Goal: Information Seeking & Learning: Learn about a topic

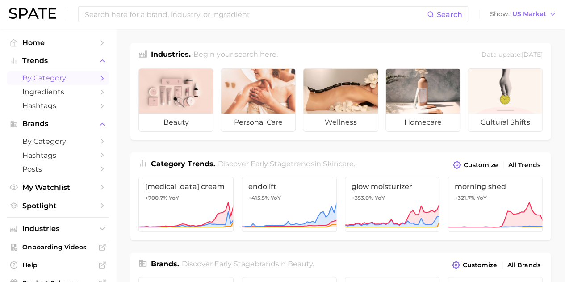
click at [76, 79] on span "by Category" at bounding box center [57, 78] width 71 height 8
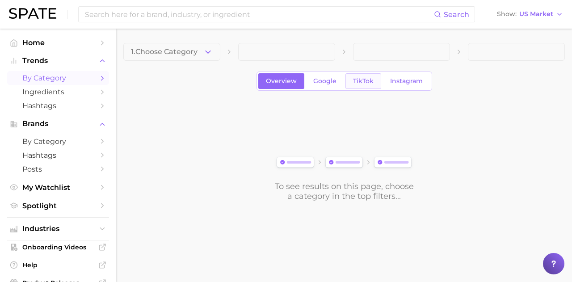
click at [361, 83] on span "TikTok" at bounding box center [363, 81] width 21 height 8
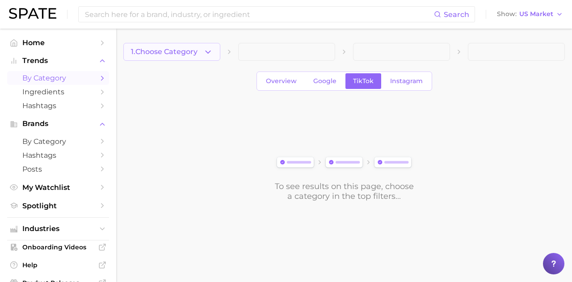
click at [201, 51] on button "1. Choose Category" at bounding box center [171, 52] width 97 height 18
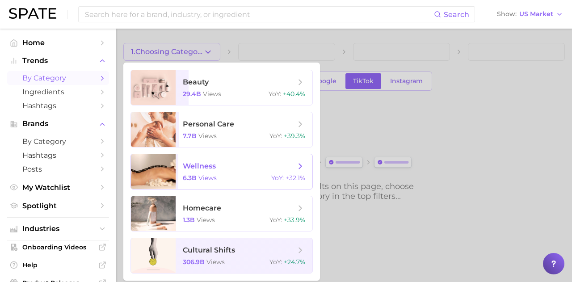
click at [235, 172] on span "wellness 6.3b views YoY : +32.1%" at bounding box center [244, 171] width 137 height 35
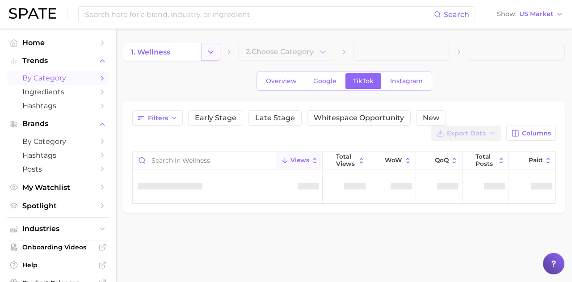
click at [206, 52] on icon "Change Category" at bounding box center [210, 51] width 9 height 9
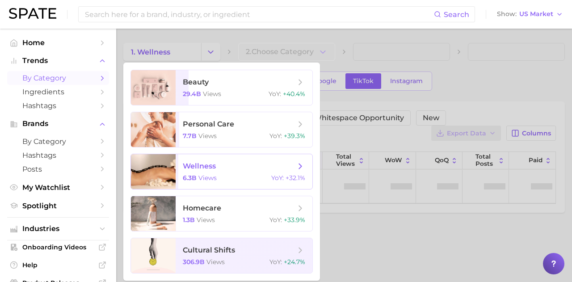
click at [305, 164] on icon at bounding box center [300, 166] width 10 height 10
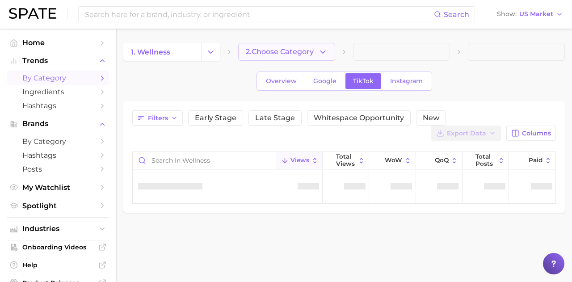
click at [270, 49] on span "2. Choose Category" at bounding box center [280, 52] width 68 height 8
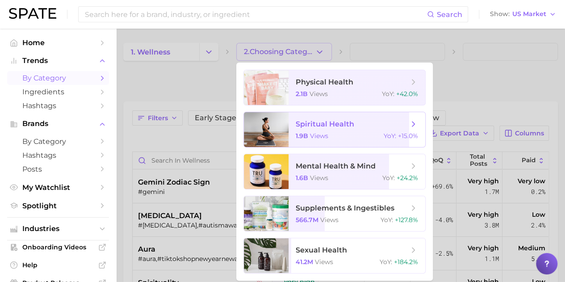
click at [394, 130] on span "spiritual health 1.9b views YoY : +15.0%" at bounding box center [357, 129] width 137 height 35
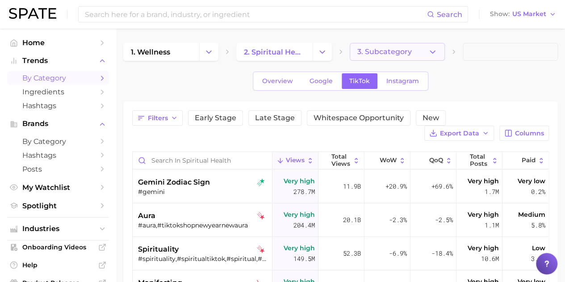
click at [409, 54] on span "3. Subcategory" at bounding box center [384, 52] width 55 height 8
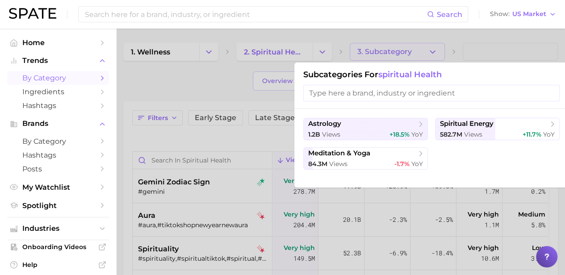
click at [198, 90] on div at bounding box center [282, 137] width 565 height 275
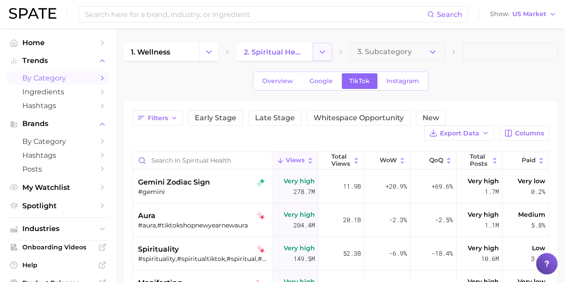
click at [323, 52] on polyline "Change Category" at bounding box center [322, 51] width 5 height 2
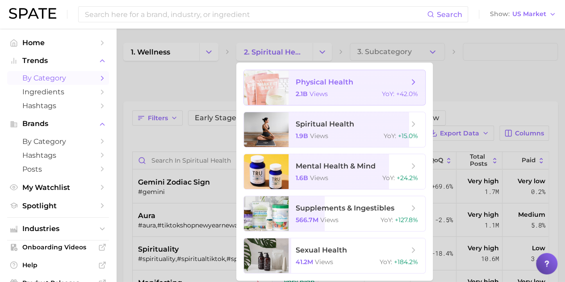
click at [322, 89] on span "physical health 2.1b views YoY : +42.0%" at bounding box center [357, 87] width 137 height 35
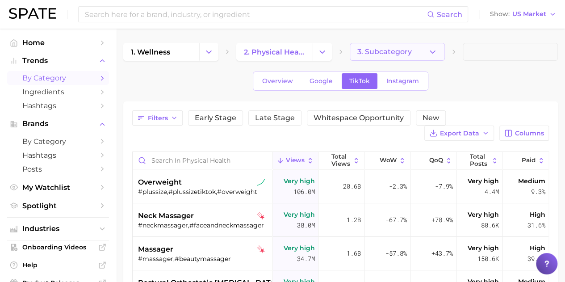
click at [403, 55] on span "3. Subcategory" at bounding box center [384, 52] width 55 height 8
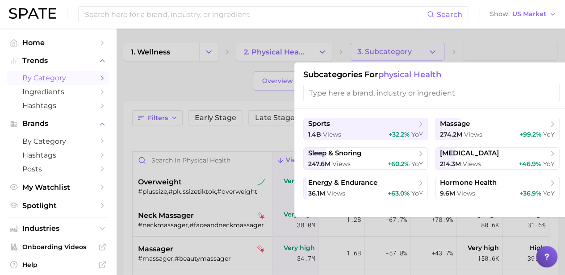
click at [213, 63] on div at bounding box center [282, 137] width 565 height 275
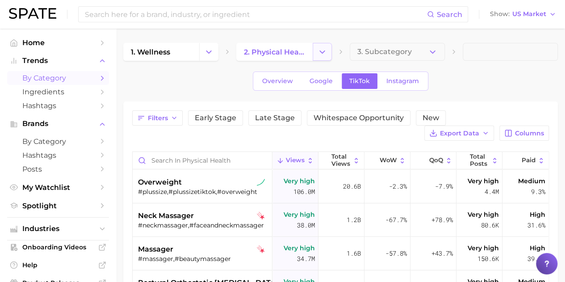
click at [319, 51] on icon "Change Category" at bounding box center [322, 51] width 9 height 9
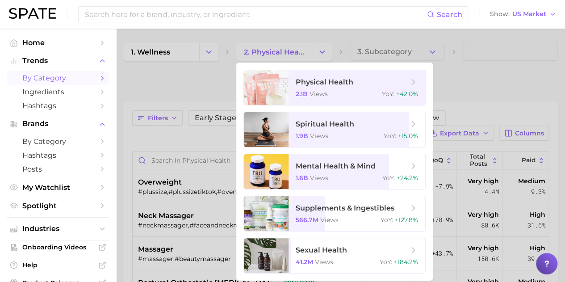
click at [214, 51] on div at bounding box center [282, 141] width 565 height 282
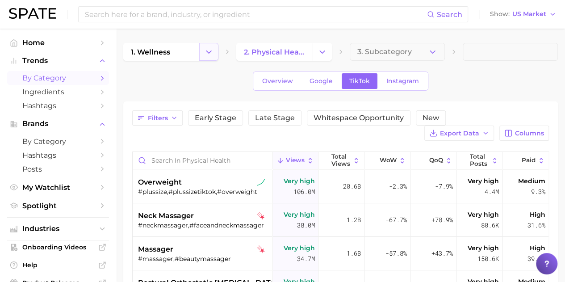
click at [206, 51] on icon "Change Category" at bounding box center [208, 51] width 9 height 9
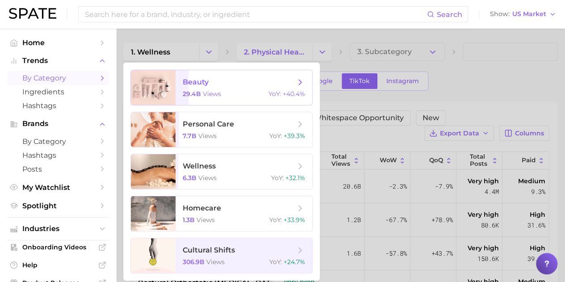
click at [204, 85] on span "beauty" at bounding box center [196, 82] width 26 height 8
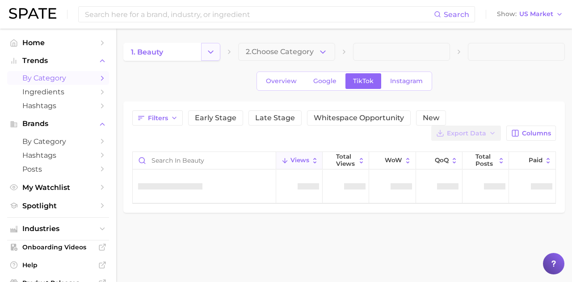
click at [211, 47] on icon "Change Category" at bounding box center [210, 51] width 9 height 9
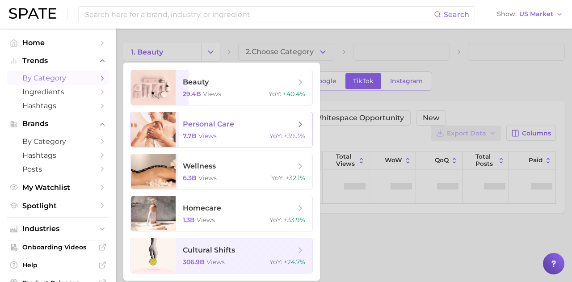
click at [195, 126] on span "personal care" at bounding box center [208, 124] width 51 height 8
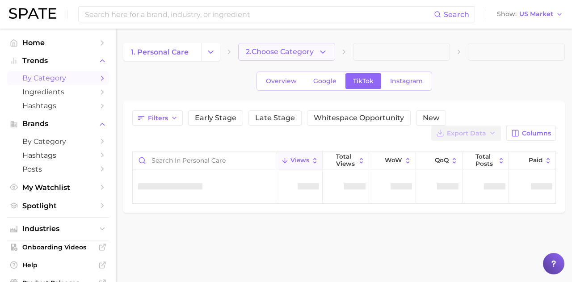
click at [326, 53] on icon "button" at bounding box center [322, 51] width 9 height 9
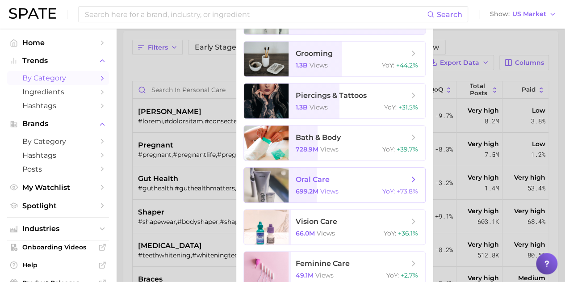
scroll to position [26, 0]
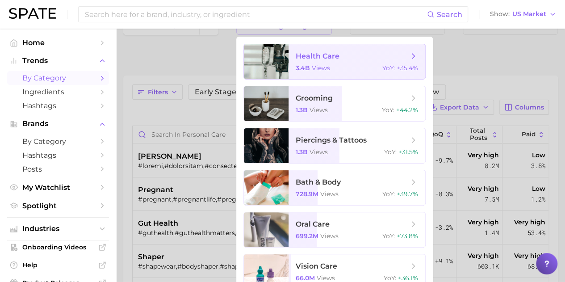
click at [344, 54] on span "health care" at bounding box center [352, 56] width 113 height 10
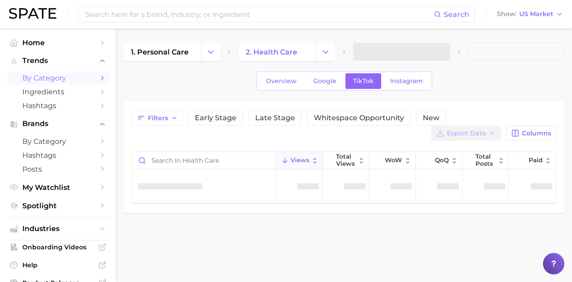
click at [391, 54] on span at bounding box center [401, 52] width 97 height 18
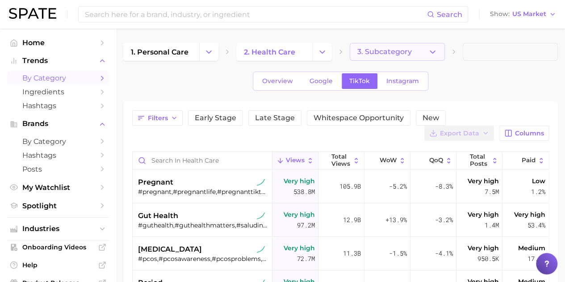
click at [402, 51] on span "3. Subcategory" at bounding box center [384, 52] width 55 height 8
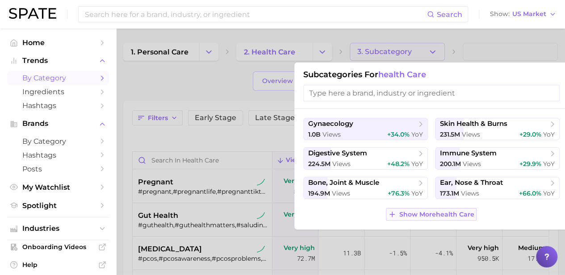
click at [452, 219] on button "Show More health care" at bounding box center [431, 214] width 90 height 13
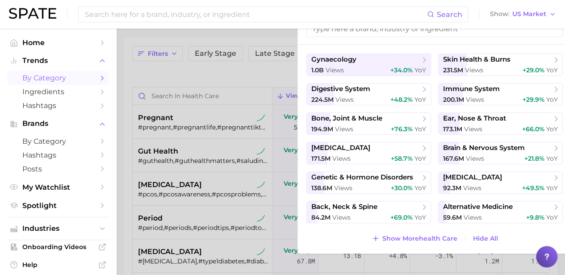
scroll to position [45, 0]
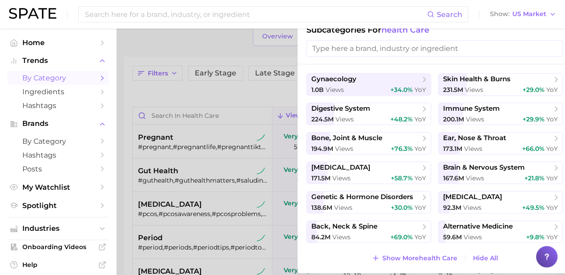
click at [204, 60] on div at bounding box center [282, 137] width 565 height 275
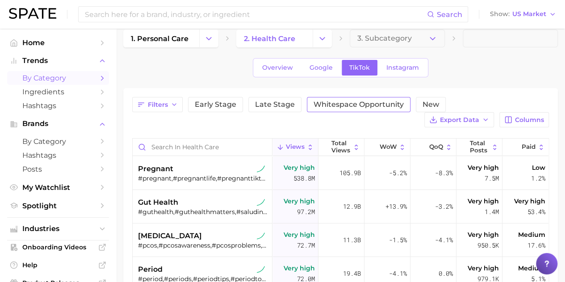
scroll to position [0, 0]
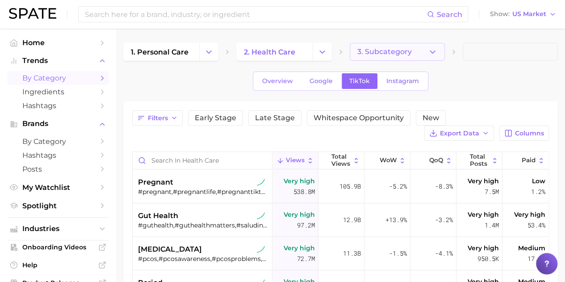
click at [369, 52] on span "3. Subcategory" at bounding box center [384, 52] width 55 height 8
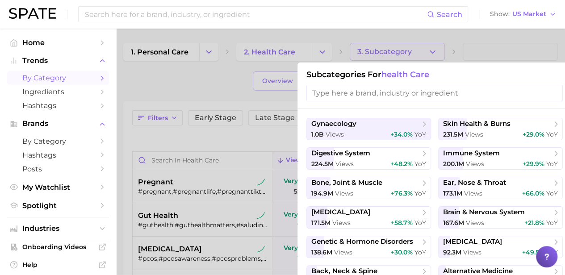
click at [197, 81] on div at bounding box center [282, 137] width 565 height 275
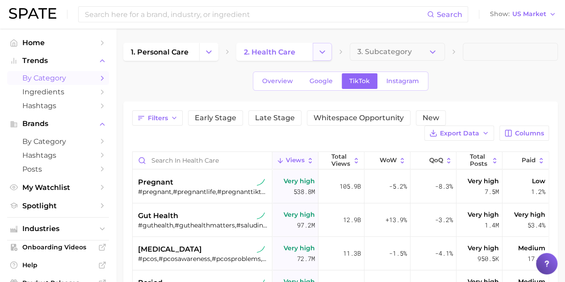
click at [322, 50] on icon "Change Category" at bounding box center [322, 51] width 9 height 9
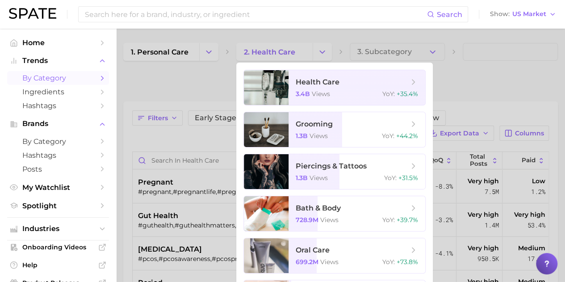
click at [206, 52] on div at bounding box center [282, 141] width 565 height 282
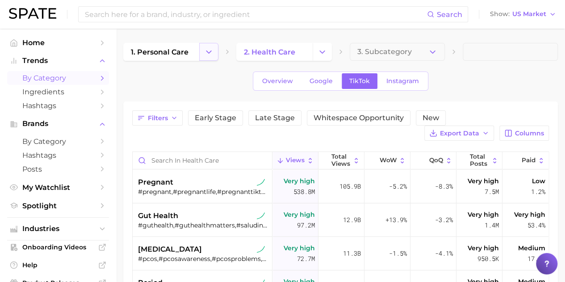
click at [210, 52] on polyline "Change Category" at bounding box center [209, 51] width 5 height 2
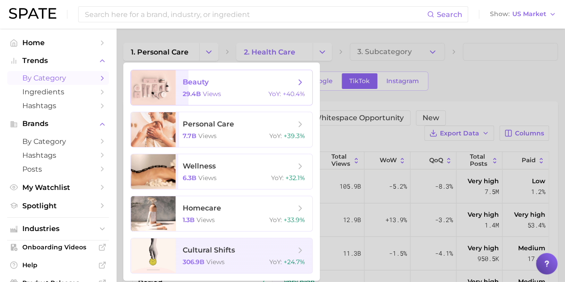
click at [226, 93] on div "29.4b views YoY : +40.4%" at bounding box center [244, 94] width 122 height 8
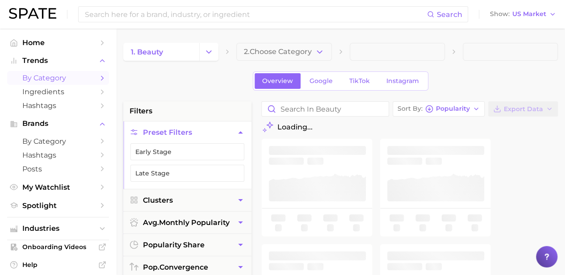
click at [318, 55] on icon "button" at bounding box center [319, 51] width 9 height 9
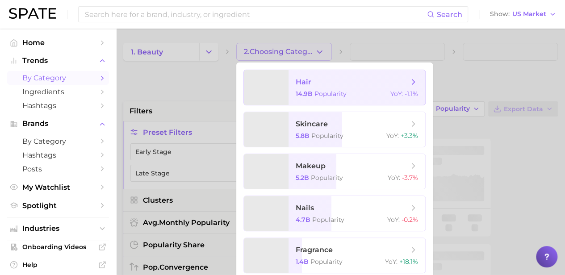
click at [324, 89] on span "hair 14.9b Popularity YoY : -1.1%" at bounding box center [357, 87] width 137 height 35
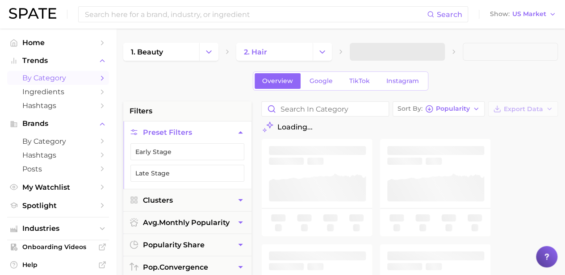
click at [177, 86] on div "Overview Google TikTok Instagram" at bounding box center [340, 80] width 435 height 19
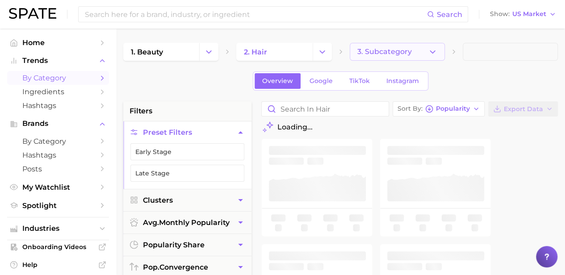
click at [413, 49] on button "3. Subcategory" at bounding box center [397, 52] width 95 height 18
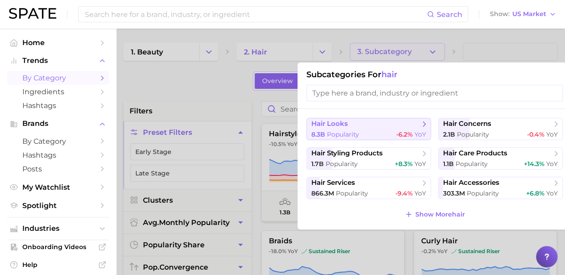
click at [335, 124] on span "hair looks" at bounding box center [329, 124] width 37 height 8
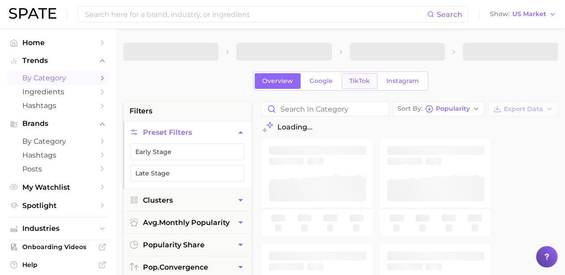
click at [361, 82] on span "TikTok" at bounding box center [359, 81] width 21 height 8
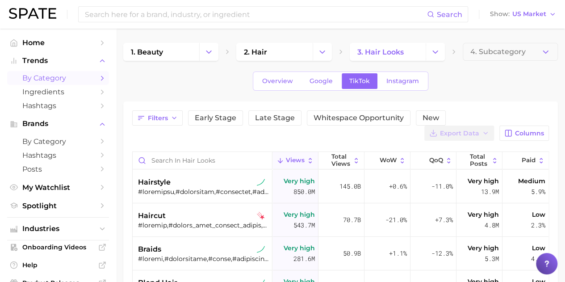
click at [208, 185] on div "hairstyle" at bounding box center [203, 182] width 130 height 11
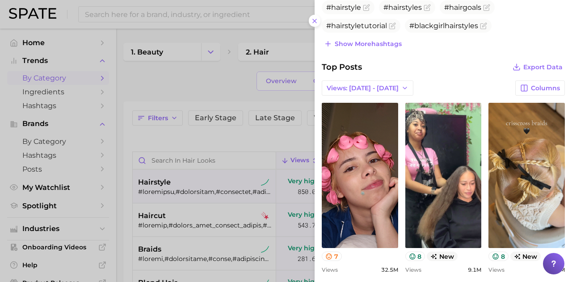
scroll to position [357, 0]
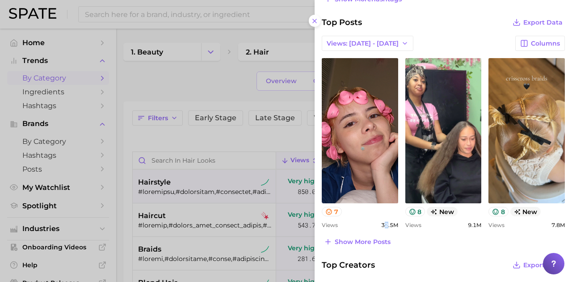
click at [384, 224] on span "32.5m" at bounding box center [389, 225] width 17 height 7
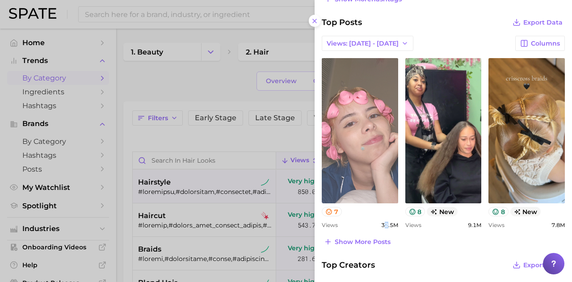
click at [364, 153] on link "view post on TikTok" at bounding box center [360, 130] width 76 height 145
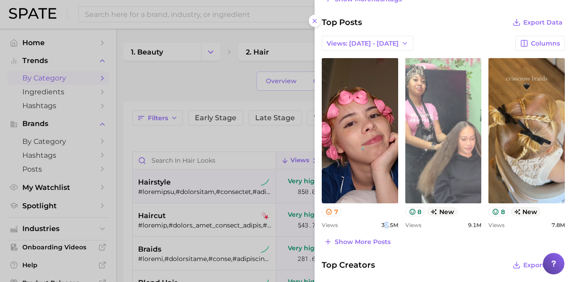
click at [442, 101] on link "view post on TikTok" at bounding box center [443, 130] width 76 height 145
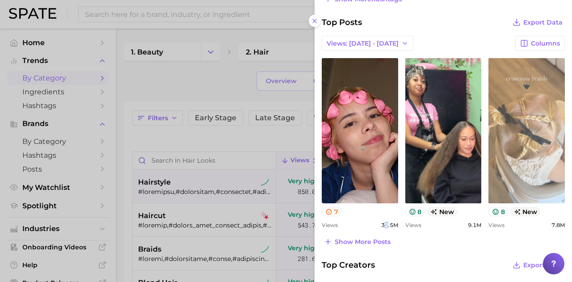
click at [525, 172] on link "view post on TikTok" at bounding box center [526, 130] width 76 height 145
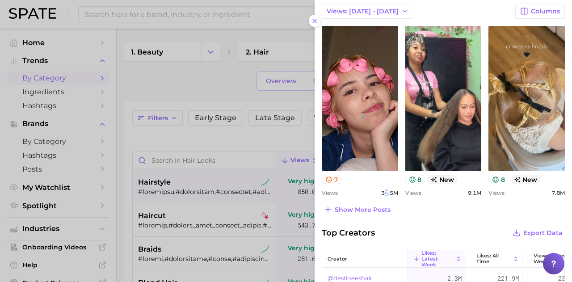
scroll to position [402, 0]
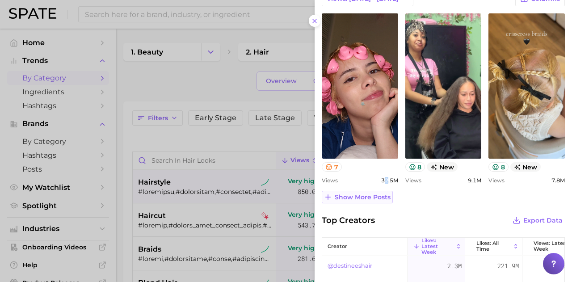
click at [365, 195] on span "Show more posts" at bounding box center [363, 197] width 56 height 8
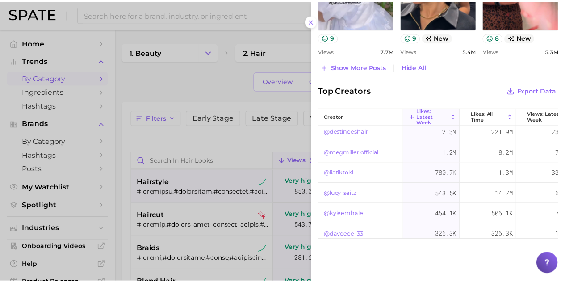
scroll to position [0, 0]
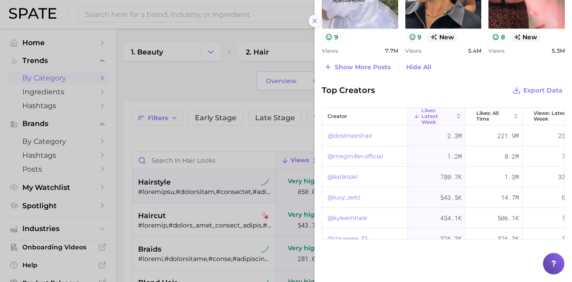
click at [317, 19] on icon at bounding box center [314, 20] width 7 height 7
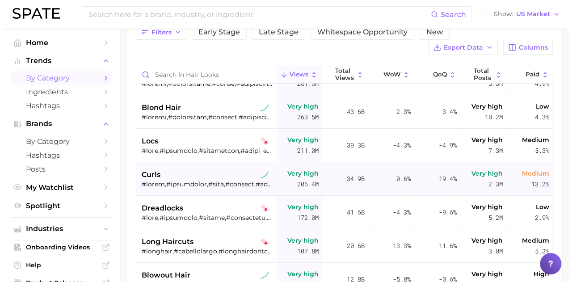
scroll to position [89, 0]
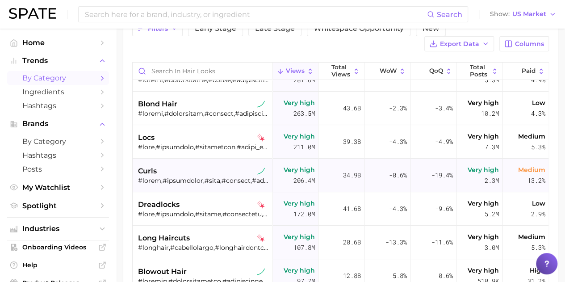
click at [179, 172] on div "curls" at bounding box center [203, 171] width 130 height 11
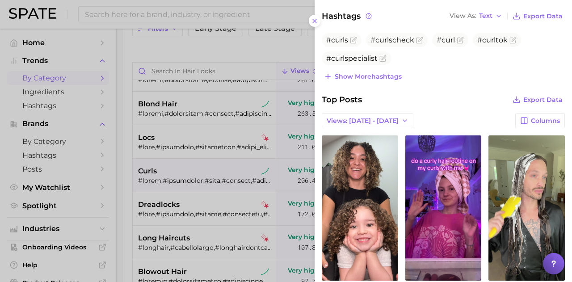
scroll to position [357, 0]
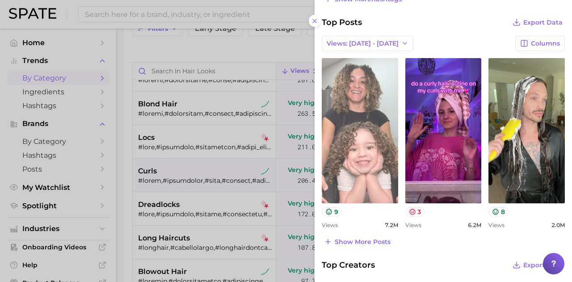
click at [363, 122] on link "view post on TikTok" at bounding box center [360, 130] width 76 height 145
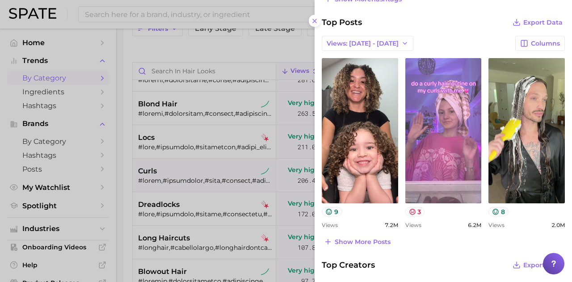
scroll to position [402, 0]
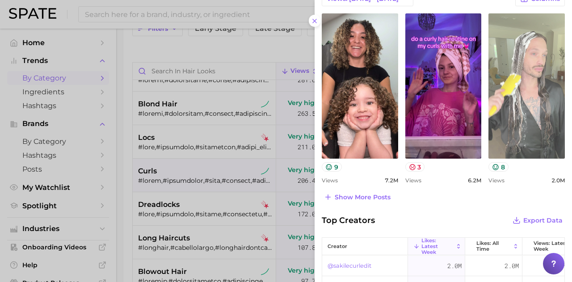
click at [522, 93] on link "view post on TikTok" at bounding box center [526, 85] width 76 height 145
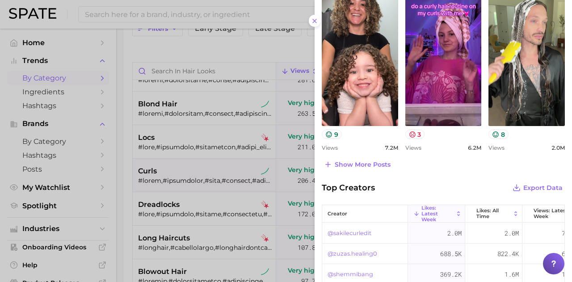
scroll to position [447, 0]
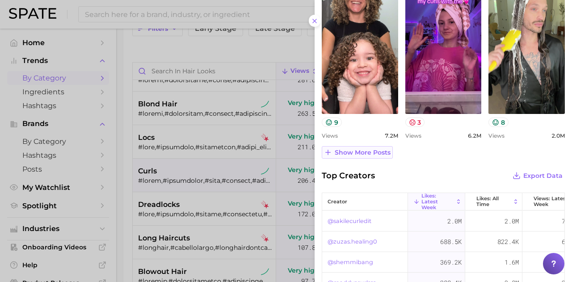
click at [380, 149] on span "Show more posts" at bounding box center [363, 153] width 56 height 8
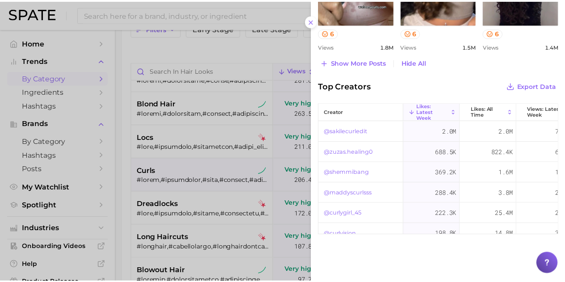
scroll to position [45, 0]
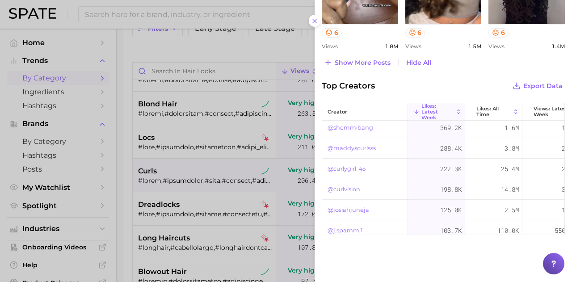
click at [130, 197] on div at bounding box center [286, 141] width 572 height 282
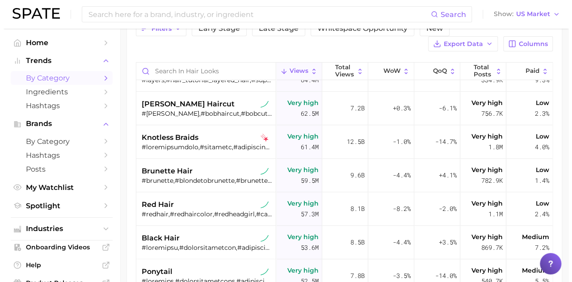
scroll to position [536, 0]
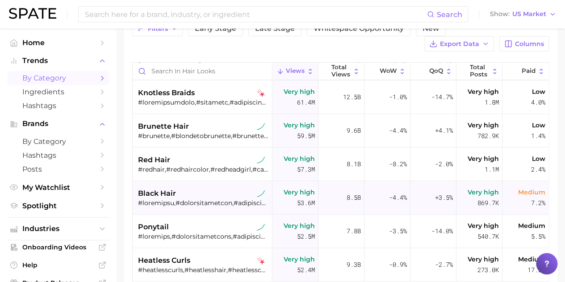
click at [220, 185] on div "black hair" at bounding box center [203, 198] width 130 height 34
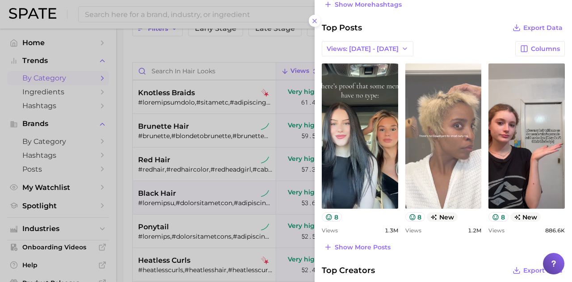
scroll to position [402, 0]
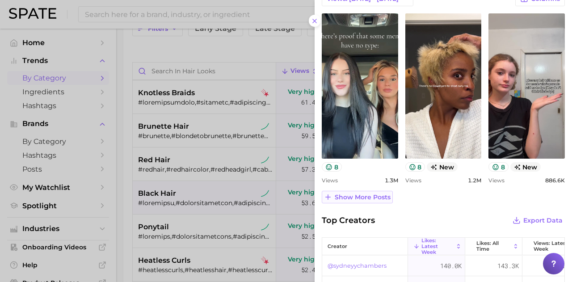
click at [377, 196] on span "Show more posts" at bounding box center [363, 197] width 56 height 8
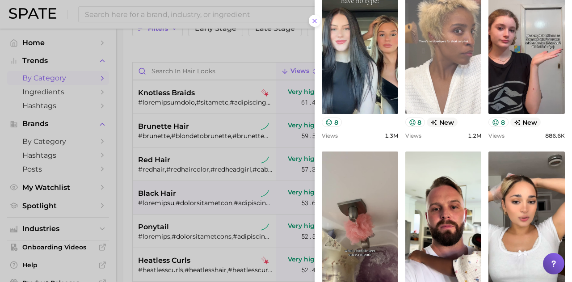
scroll to position [268, 0]
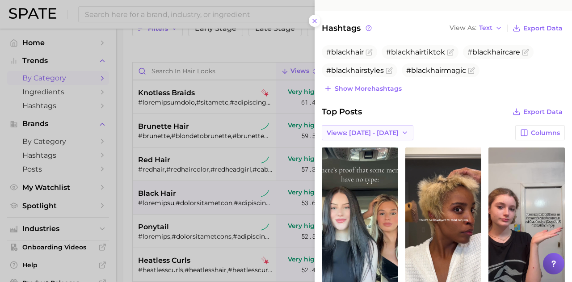
click at [401, 134] on icon "button" at bounding box center [404, 132] width 7 height 7
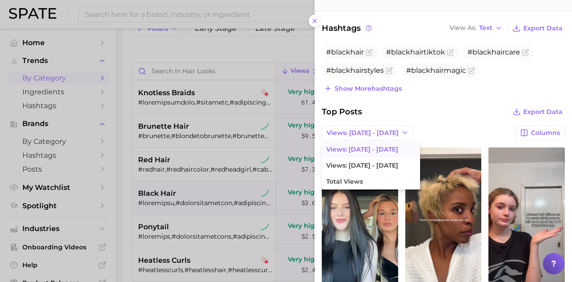
click at [427, 129] on div "Views: [DATE] - [DATE] Views: [DATE] - [DATE] Views: [DATE] - [DATE] Total View…" at bounding box center [443, 132] width 243 height 15
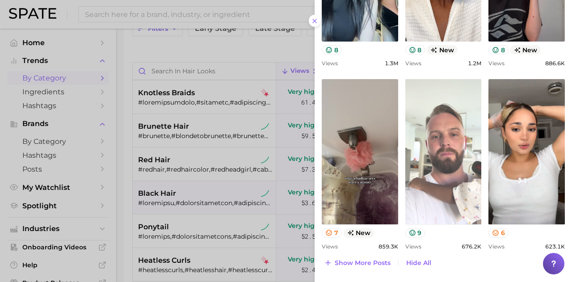
scroll to position [581, 0]
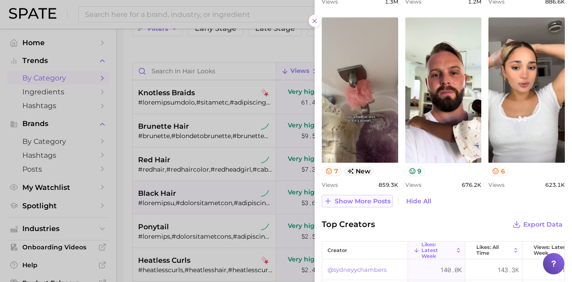
click at [369, 200] on span "Show more posts" at bounding box center [363, 201] width 56 height 8
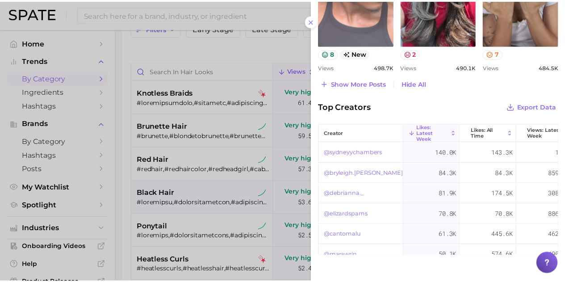
scroll to position [894, 0]
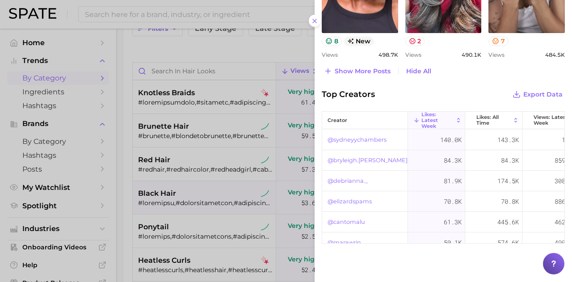
click at [131, 231] on div at bounding box center [286, 141] width 572 height 282
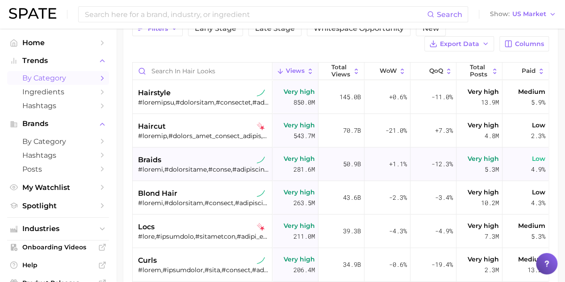
scroll to position [0, 0]
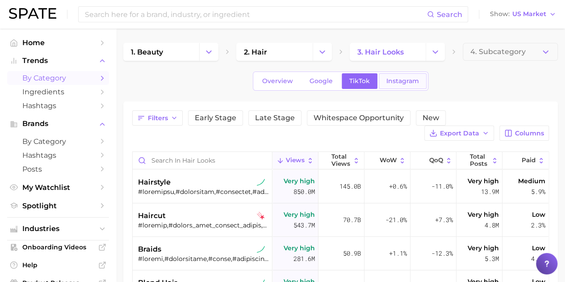
click at [393, 79] on span "Instagram" at bounding box center [402, 81] width 33 height 8
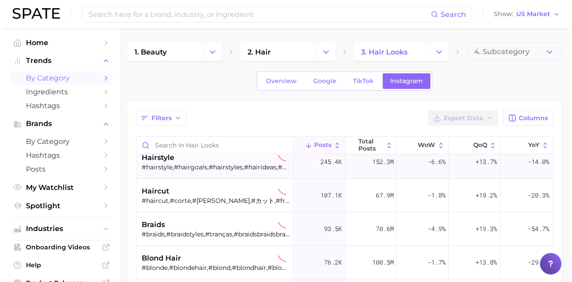
scroll to position [45, 0]
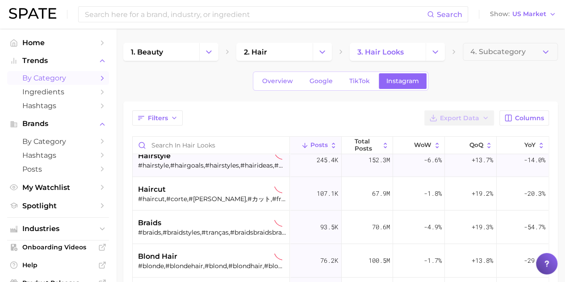
click at [181, 173] on div "hairstyle #hairstyle,#hairgoals,#hairstyles,#hairideas,#hairfashion,#hairstylin…" at bounding box center [212, 160] width 148 height 34
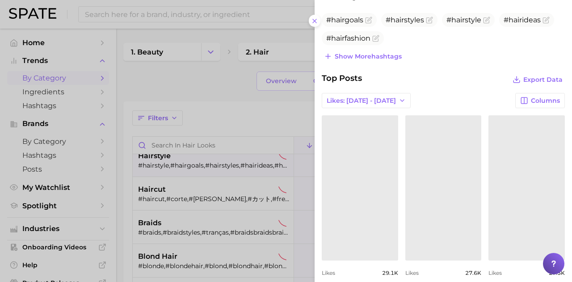
scroll to position [0, 0]
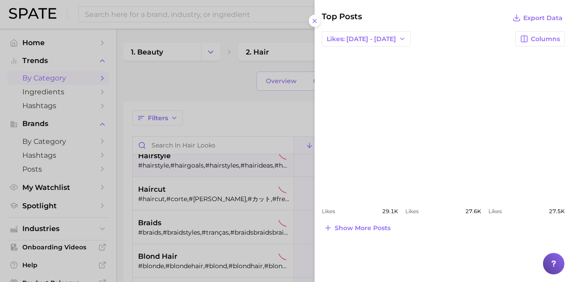
click at [449, 104] on link "view post on Instagram" at bounding box center [443, 126] width 76 height 145
click at [318, 22] on button at bounding box center [315, 21] width 12 height 12
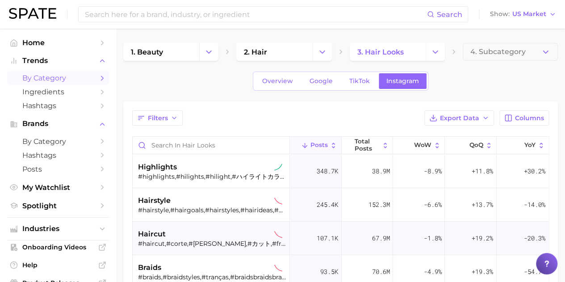
click at [200, 238] on div "haircut" at bounding box center [212, 234] width 148 height 11
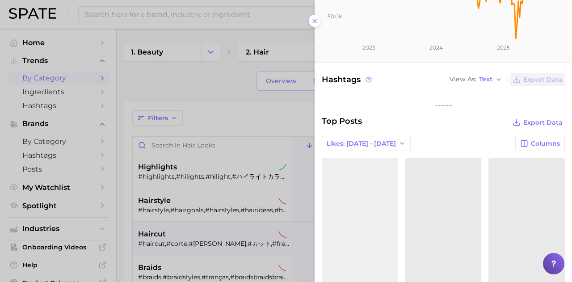
scroll to position [268, 0]
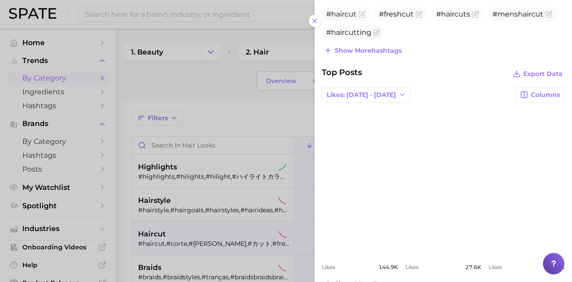
click at [185, 256] on div at bounding box center [286, 141] width 572 height 282
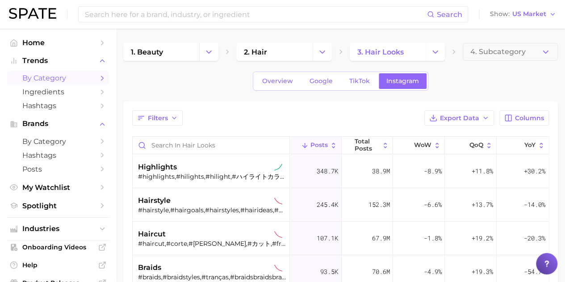
click at [185, 263] on div "braids" at bounding box center [212, 267] width 148 height 11
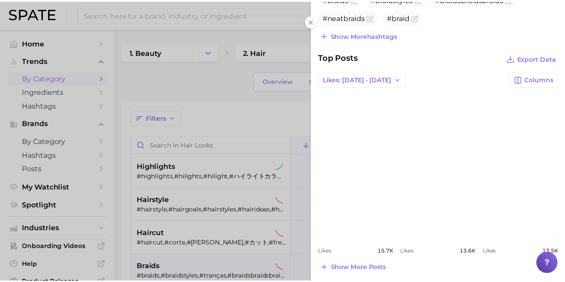
scroll to position [324, 0]
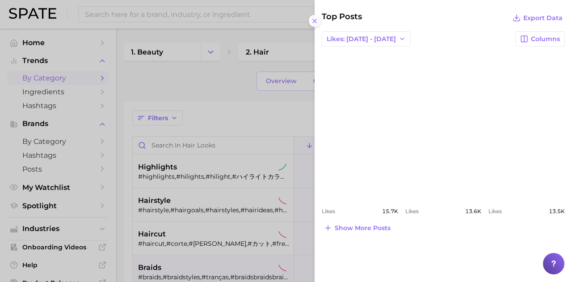
click at [315, 15] on button at bounding box center [315, 21] width 12 height 12
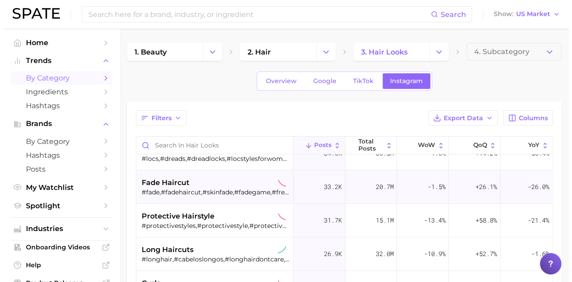
scroll to position [313, 0]
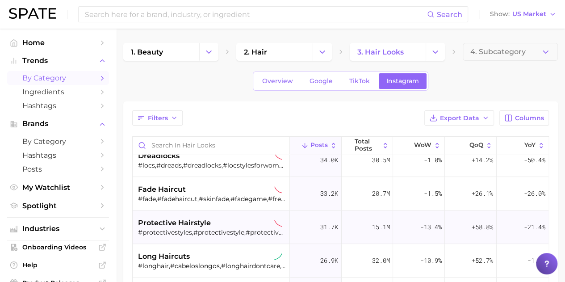
click at [233, 221] on div "protective hairstyle" at bounding box center [212, 223] width 148 height 11
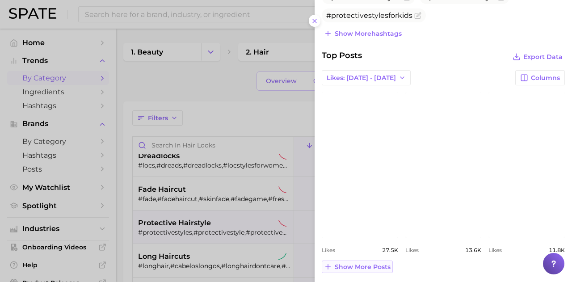
click at [361, 265] on span "Show more posts" at bounding box center [363, 267] width 56 height 8
click at [311, 19] on button at bounding box center [315, 21] width 12 height 12
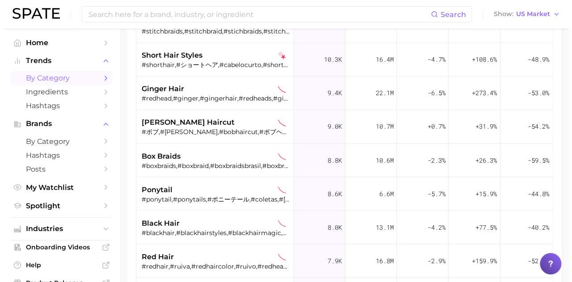
scroll to position [760, 0]
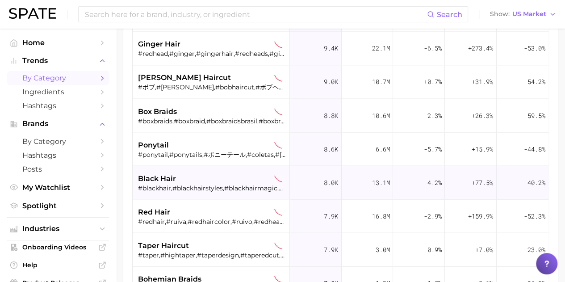
click at [223, 182] on div "black hair" at bounding box center [212, 178] width 148 height 11
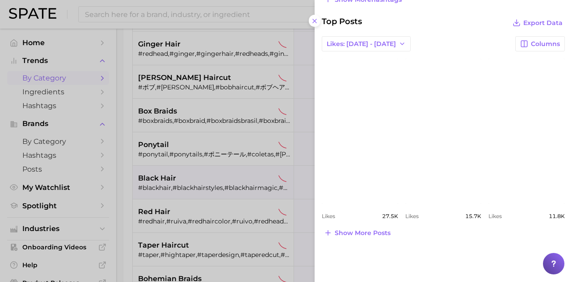
scroll to position [324, 0]
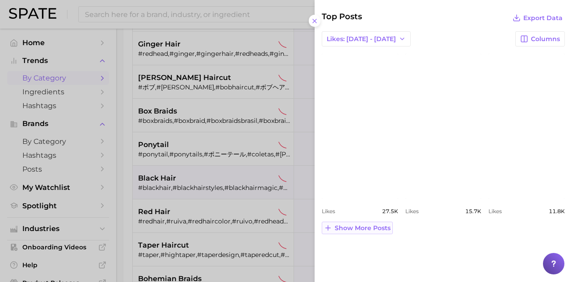
click at [383, 229] on span "Show more posts" at bounding box center [363, 228] width 56 height 8
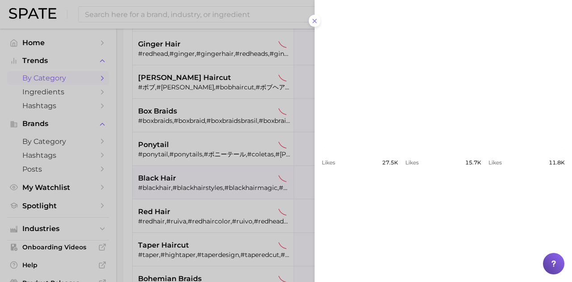
scroll to position [319, 0]
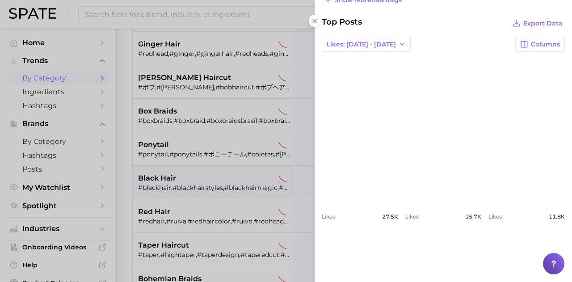
click at [525, 169] on link "view post on Instagram" at bounding box center [526, 131] width 76 height 145
click at [399, 41] on icon "button" at bounding box center [402, 44] width 7 height 7
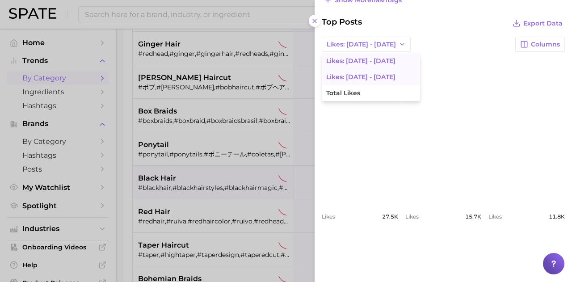
click at [374, 79] on button "Likes: [DATE] - [DATE]" at bounding box center [371, 77] width 98 height 16
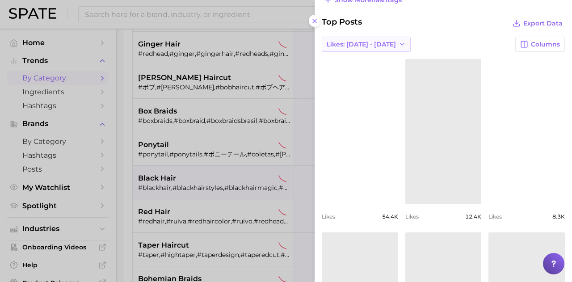
click at [399, 46] on icon "button" at bounding box center [402, 44] width 7 height 7
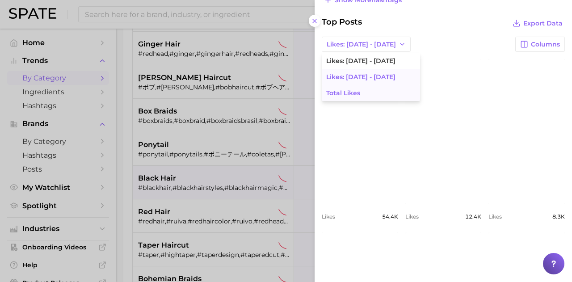
click at [372, 94] on button "Total Likes" at bounding box center [371, 93] width 98 height 16
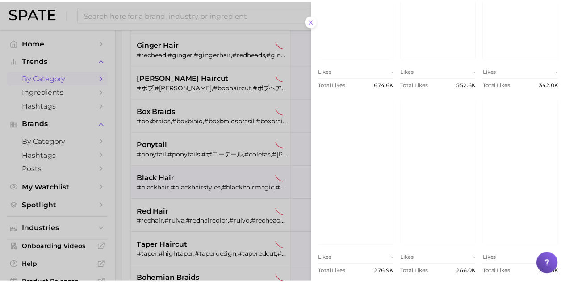
scroll to position [497, 0]
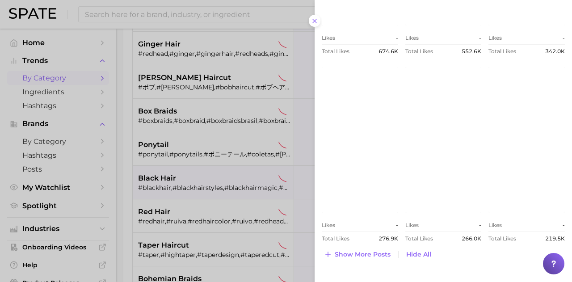
click at [425, 167] on link "view post on Instagram" at bounding box center [443, 139] width 76 height 145
click at [269, 109] on div at bounding box center [286, 141] width 572 height 282
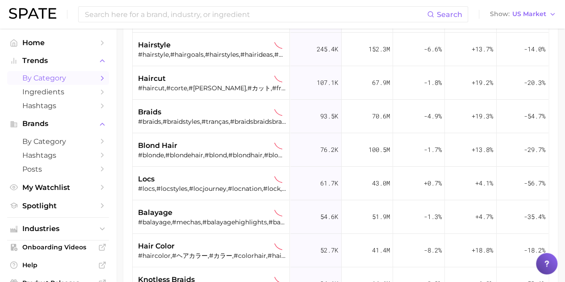
scroll to position [45, 0]
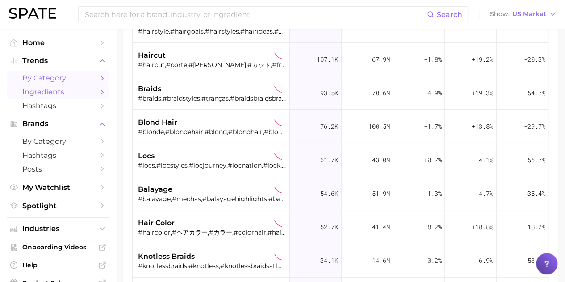
click at [88, 97] on link "Ingredients" at bounding box center [58, 92] width 102 height 14
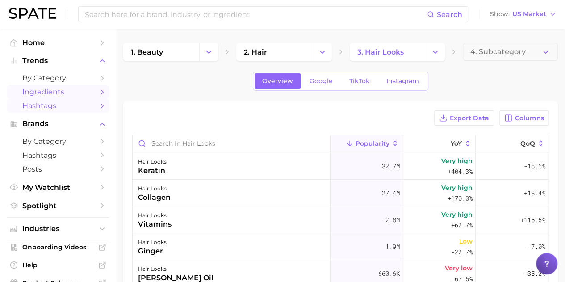
click at [89, 102] on link "Hashtags" at bounding box center [58, 106] width 102 height 14
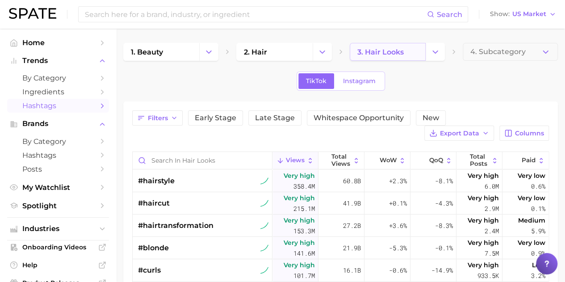
click at [392, 55] on span "3. hair looks" at bounding box center [380, 52] width 46 height 8
click at [431, 49] on icon "Change Category" at bounding box center [435, 51] width 9 height 9
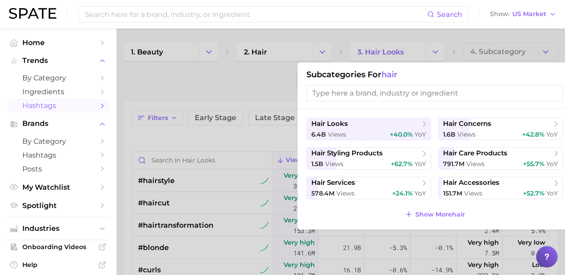
click at [281, 51] on div at bounding box center [282, 137] width 565 height 275
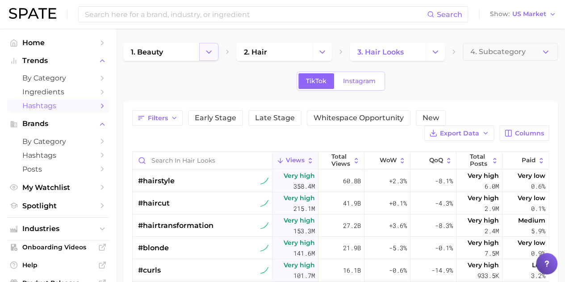
click at [205, 57] on button "Change Category" at bounding box center [208, 52] width 19 height 18
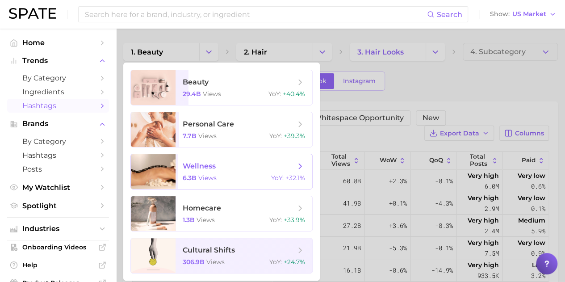
click at [240, 159] on span "wellness 6.3b views YoY : +32.1%" at bounding box center [244, 171] width 137 height 35
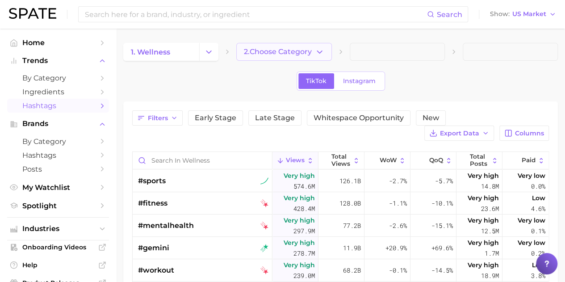
click at [291, 49] on span "2. Choose Category" at bounding box center [278, 52] width 68 height 8
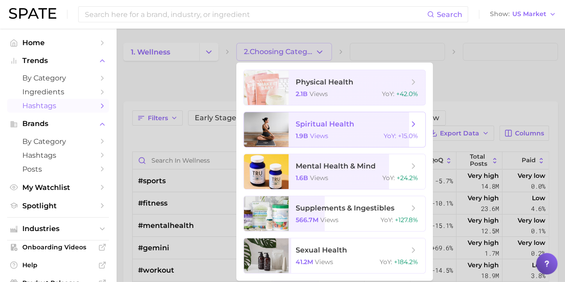
click at [363, 137] on div "1.9b views YoY : +15.0%" at bounding box center [357, 136] width 122 height 8
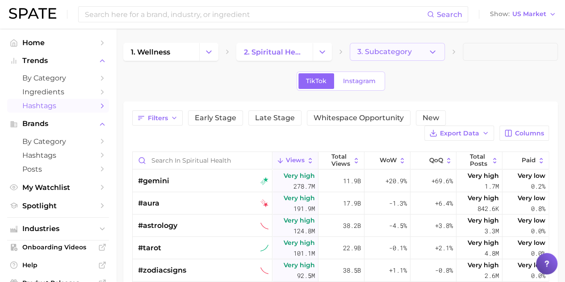
click at [394, 50] on span "3. Subcategory" at bounding box center [384, 52] width 55 height 8
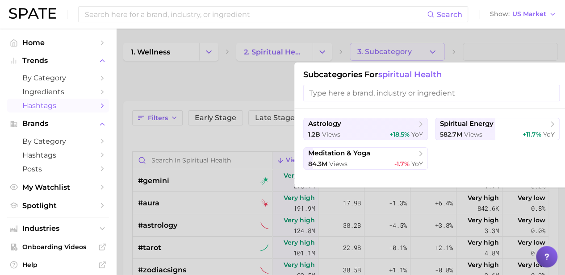
click at [244, 135] on div at bounding box center [282, 137] width 565 height 275
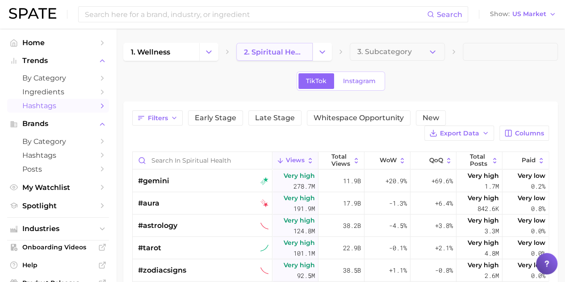
click at [292, 45] on link "2. spiritual health" at bounding box center [274, 52] width 76 height 18
click at [225, 183] on div "#gemini" at bounding box center [203, 181] width 130 height 22
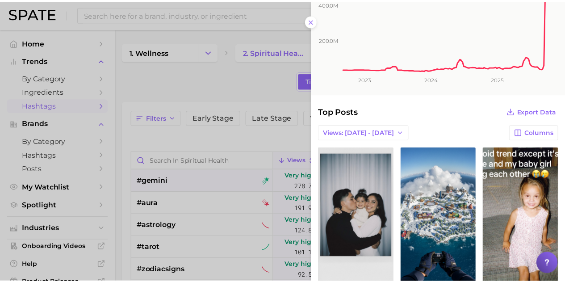
scroll to position [89, 0]
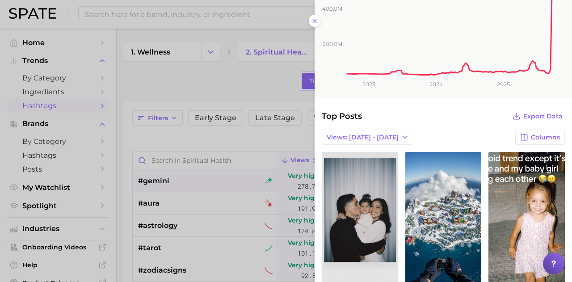
click at [207, 83] on div at bounding box center [286, 141] width 572 height 282
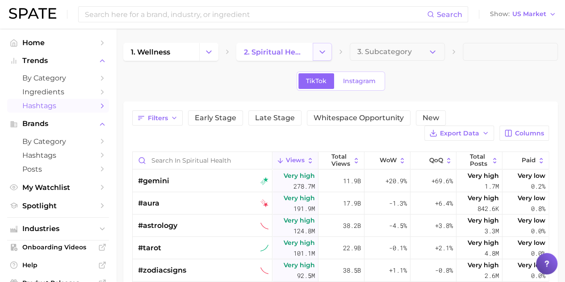
click at [319, 55] on icon "Change Category" at bounding box center [322, 51] width 9 height 9
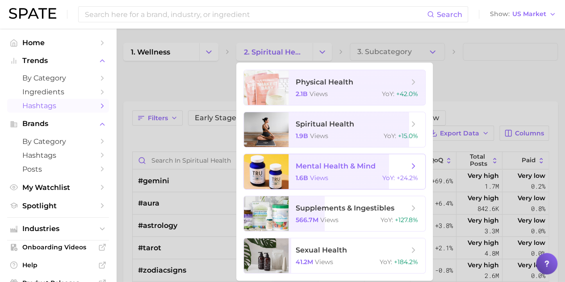
click at [335, 162] on span "mental health & mind" at bounding box center [336, 166] width 80 height 8
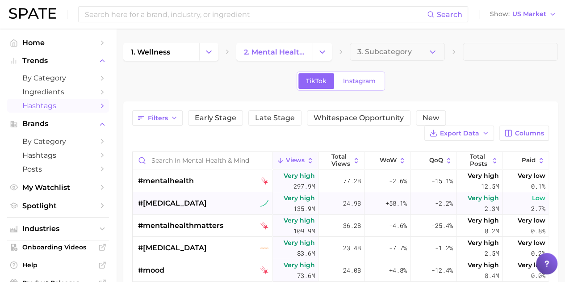
scroll to position [134, 0]
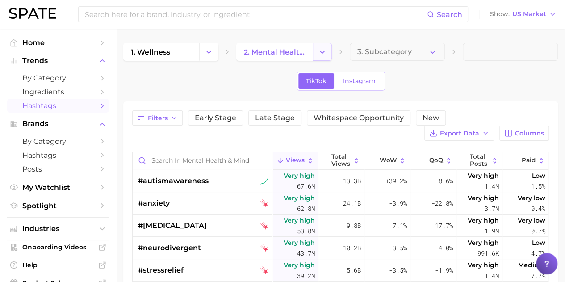
click at [327, 50] on button "Change Category" at bounding box center [322, 52] width 19 height 18
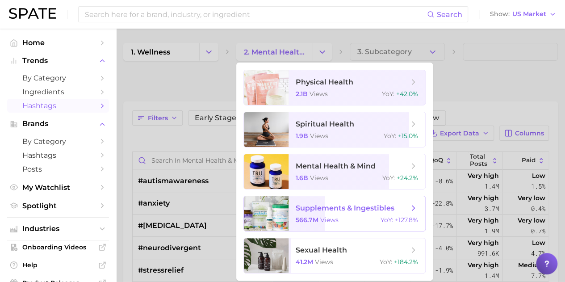
click at [353, 211] on span "supplements & ingestibles" at bounding box center [345, 208] width 99 height 8
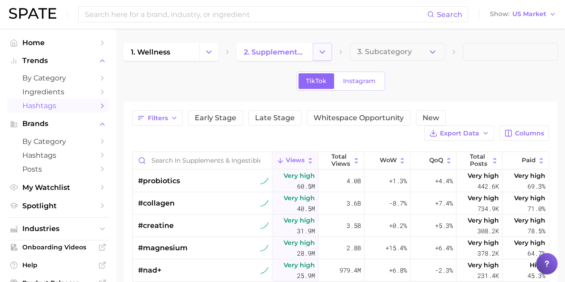
click at [322, 46] on button "Change Category" at bounding box center [322, 52] width 19 height 18
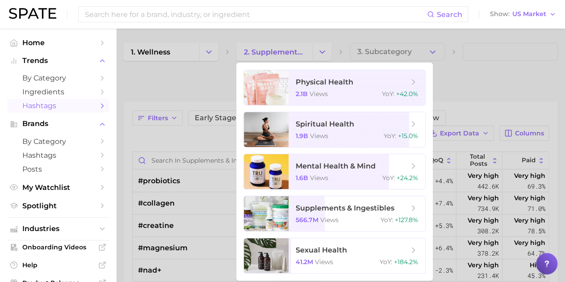
click at [194, 86] on div at bounding box center [282, 141] width 565 height 282
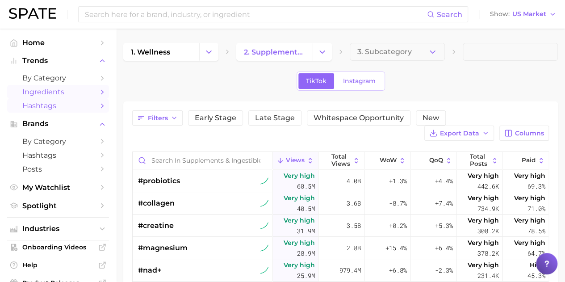
click at [90, 92] on link "Ingredients" at bounding box center [58, 92] width 102 height 14
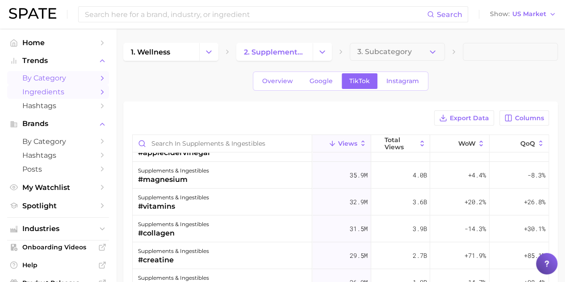
click at [59, 79] on span "by Category" at bounding box center [57, 78] width 71 height 8
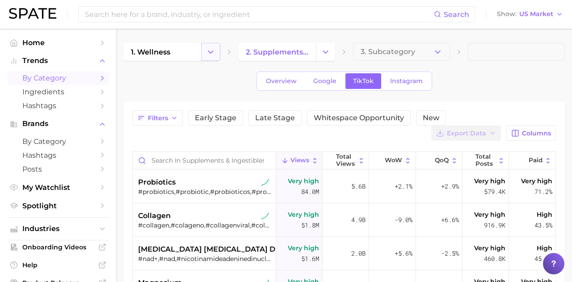
click at [214, 52] on button "Change Category" at bounding box center [210, 52] width 19 height 18
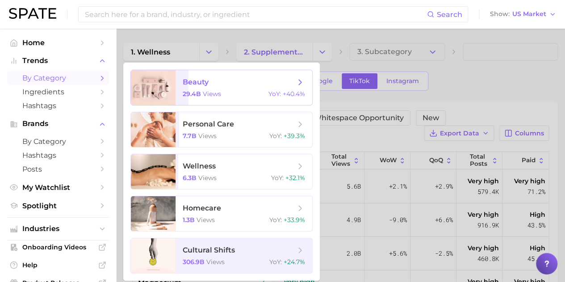
click at [218, 97] on span "views" at bounding box center [212, 94] width 18 height 8
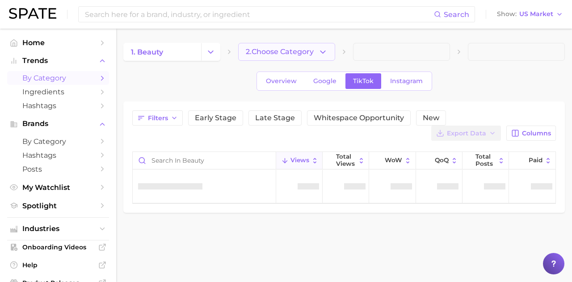
click at [322, 55] on icon "button" at bounding box center [322, 51] width 9 height 9
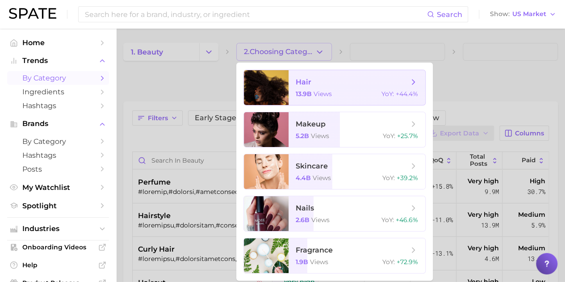
click at [326, 87] on span "hair 13.9b views YoY : +44.4%" at bounding box center [357, 87] width 137 height 35
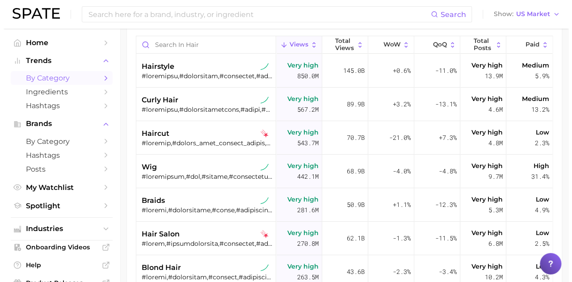
scroll to position [117, 0]
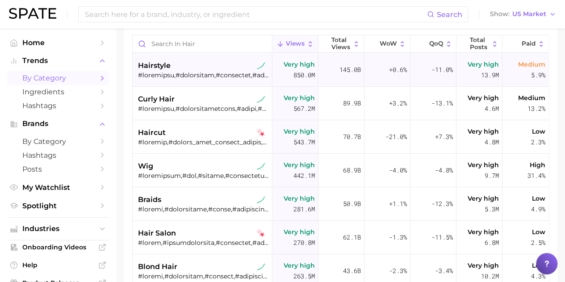
click at [196, 64] on div "hairstyle" at bounding box center [203, 65] width 130 height 11
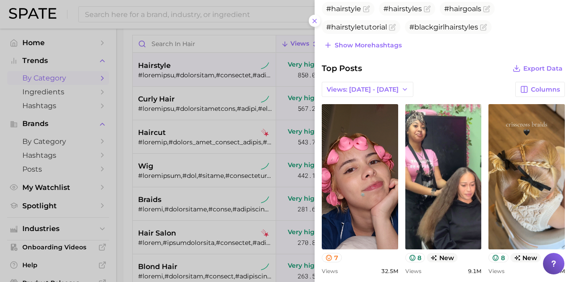
scroll to position [312, 0]
click at [401, 87] on icon "button" at bounding box center [404, 88] width 7 height 7
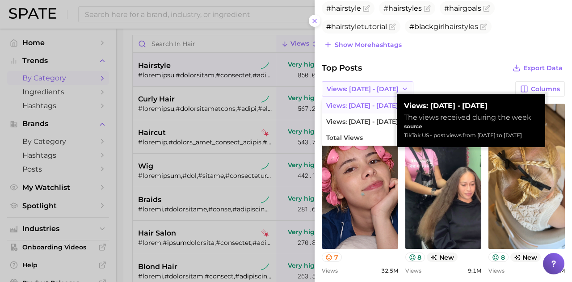
click at [401, 87] on icon "button" at bounding box center [404, 88] width 7 height 7
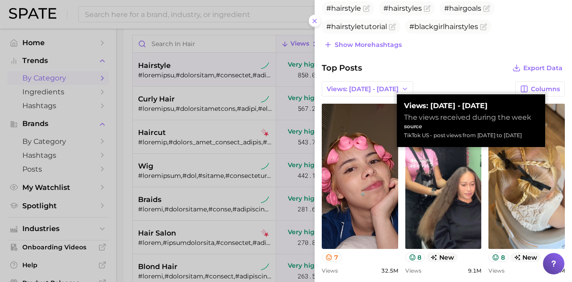
click at [411, 84] on div "Views: [DATE] - [DATE] Columns" at bounding box center [443, 88] width 243 height 15
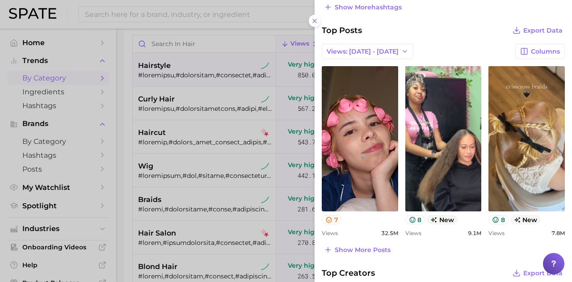
scroll to position [350, 0]
click at [382, 249] on span "Show more posts" at bounding box center [363, 250] width 56 height 8
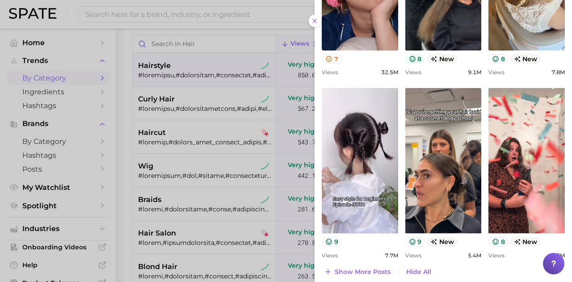
scroll to position [511, 0]
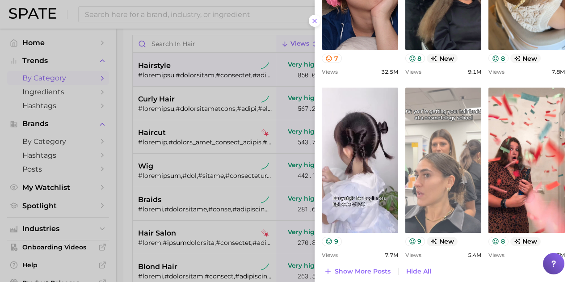
click at [431, 189] on link "view post on TikTok" at bounding box center [443, 160] width 76 height 145
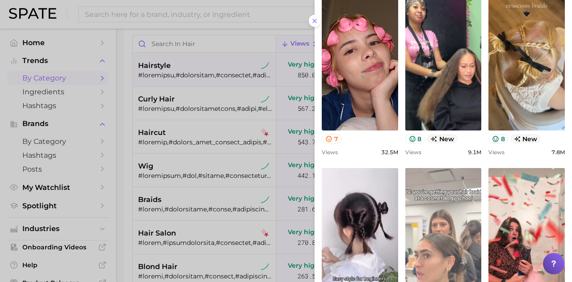
scroll to position [388, 0]
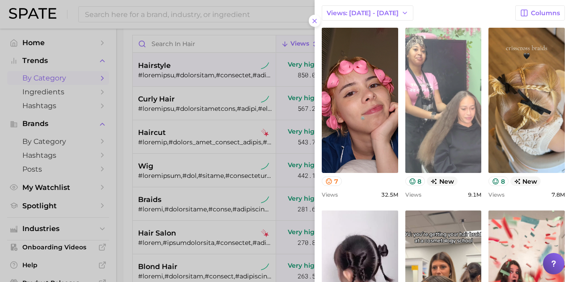
click at [431, 103] on link "view post on TikTok" at bounding box center [443, 100] width 76 height 145
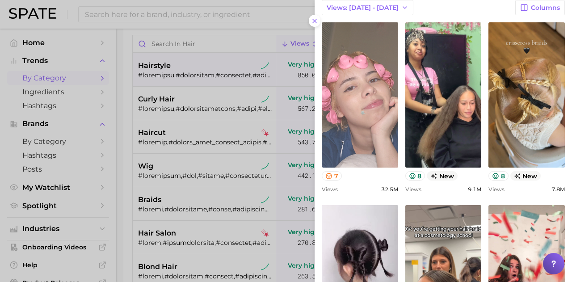
scroll to position [357, 0]
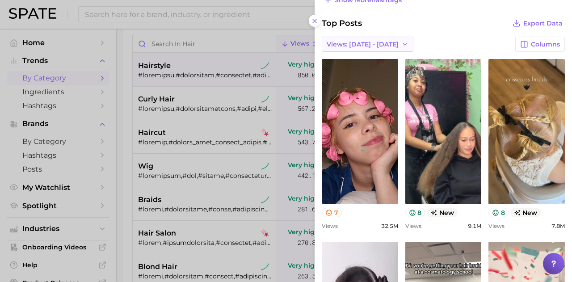
click at [372, 43] on span "Views: [DATE] - [DATE]" at bounding box center [363, 45] width 72 height 8
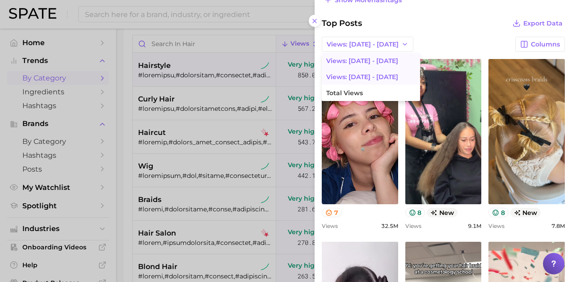
click at [363, 73] on span "Views: [DATE] - [DATE]" at bounding box center [362, 77] width 72 height 8
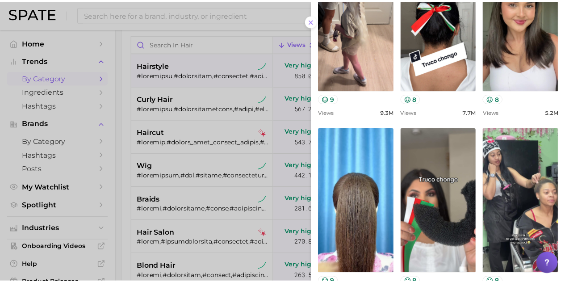
scroll to position [528, 0]
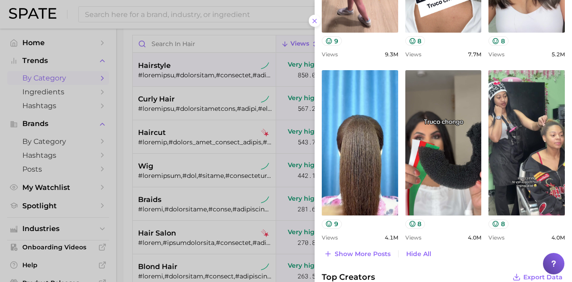
click at [238, 35] on div at bounding box center [286, 141] width 572 height 282
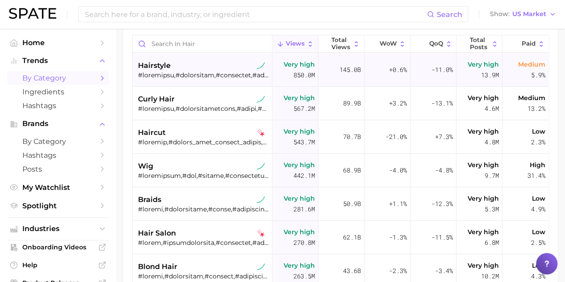
scroll to position [0, 0]
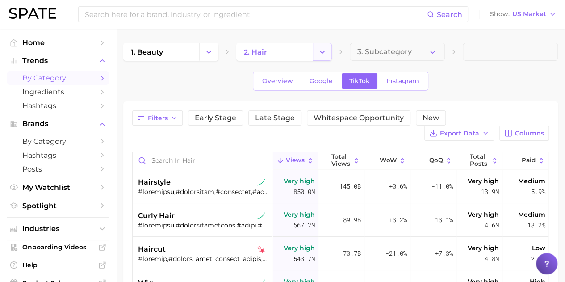
click at [314, 55] on button "Change Category" at bounding box center [322, 52] width 19 height 18
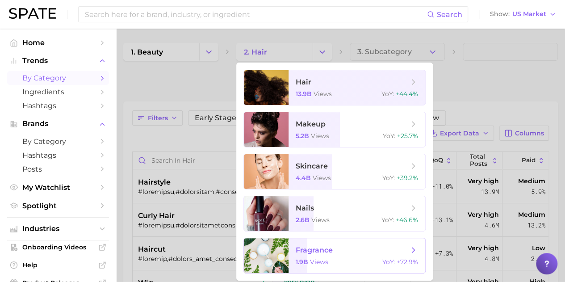
click at [326, 254] on span "fragrance" at bounding box center [352, 250] width 113 height 10
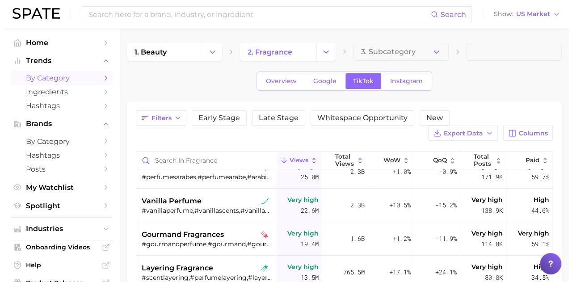
scroll to position [118, 0]
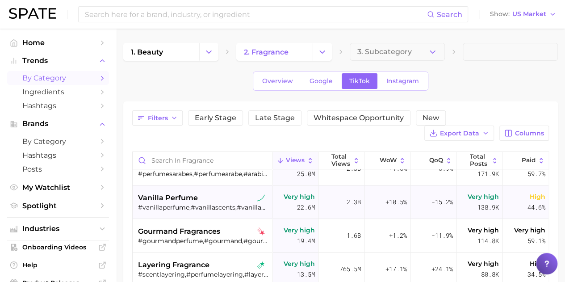
click at [222, 195] on div "vanilla perfume" at bounding box center [203, 198] width 130 height 11
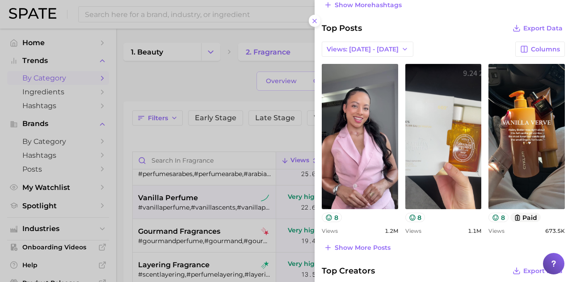
scroll to position [398, 0]
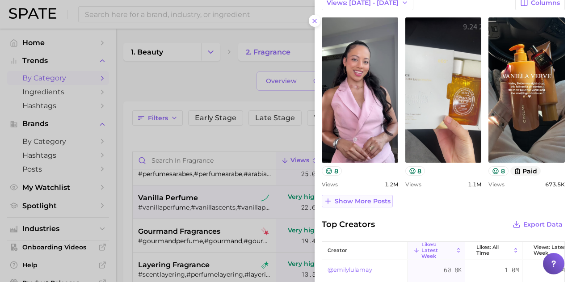
click at [371, 202] on span "Show more posts" at bounding box center [363, 201] width 56 height 8
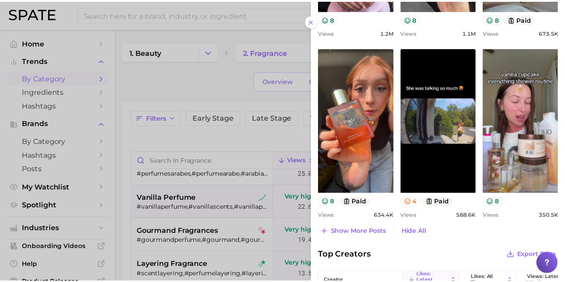
scroll to position [550, 0]
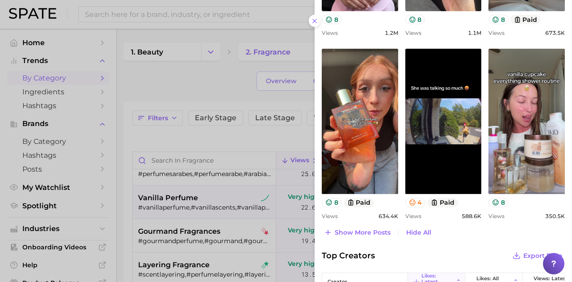
click at [248, 138] on div at bounding box center [286, 141] width 572 height 282
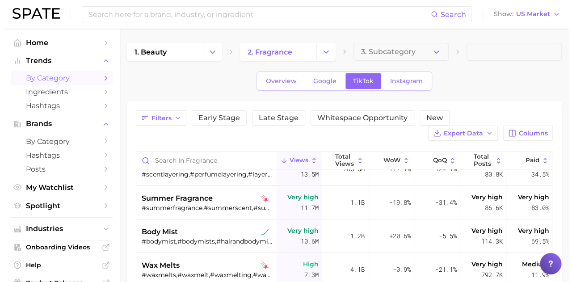
scroll to position [222, 0]
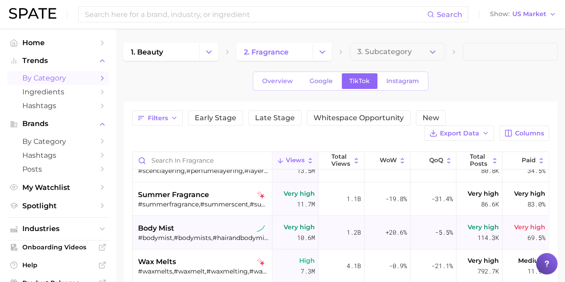
click at [215, 228] on div "body mist" at bounding box center [203, 228] width 130 height 11
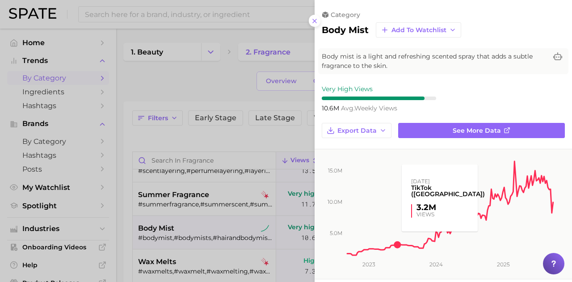
scroll to position [0, 0]
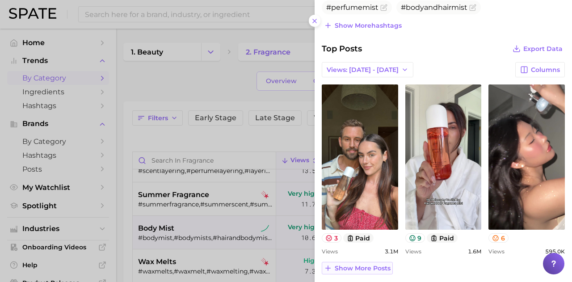
click at [369, 264] on span "Show more posts" at bounding box center [363, 268] width 56 height 8
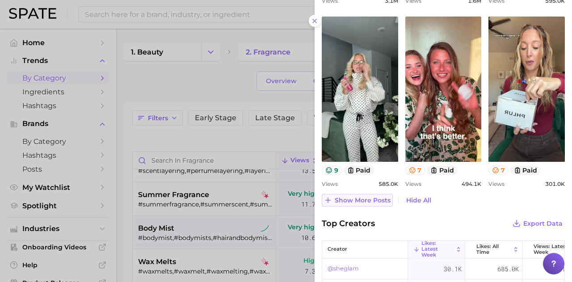
click at [375, 199] on span "Show more posts" at bounding box center [363, 201] width 56 height 8
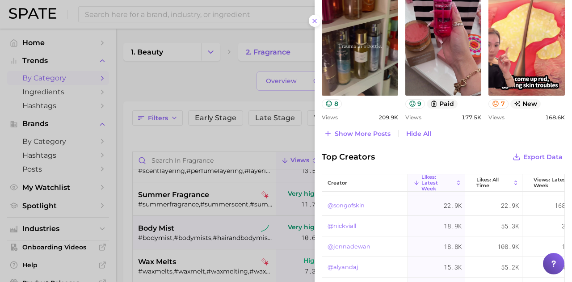
scroll to position [35, 0]
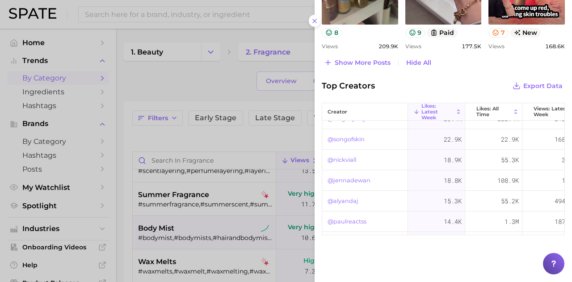
click at [254, 134] on div at bounding box center [286, 141] width 572 height 282
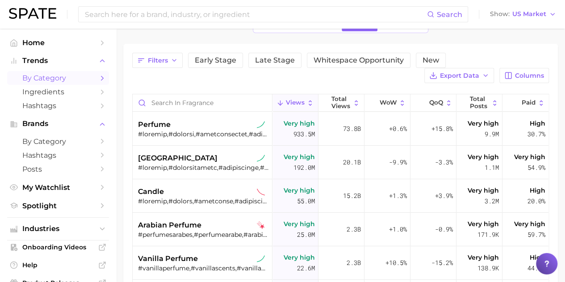
scroll to position [0, 0]
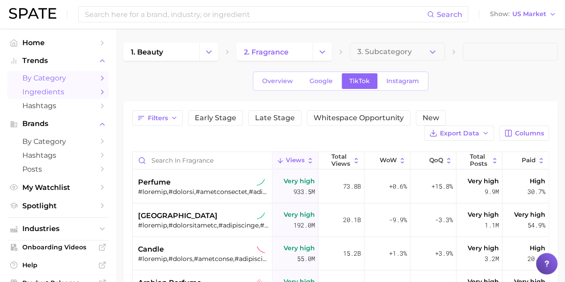
click at [73, 90] on span "Ingredients" at bounding box center [57, 92] width 71 height 8
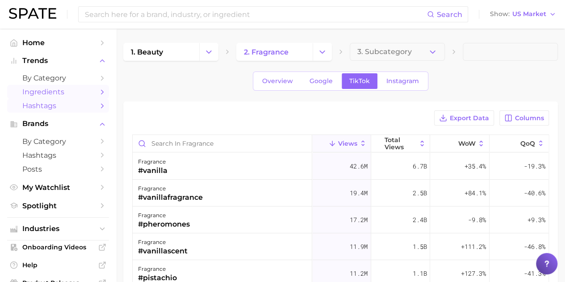
click at [63, 111] on link "Hashtags" at bounding box center [58, 106] width 102 height 14
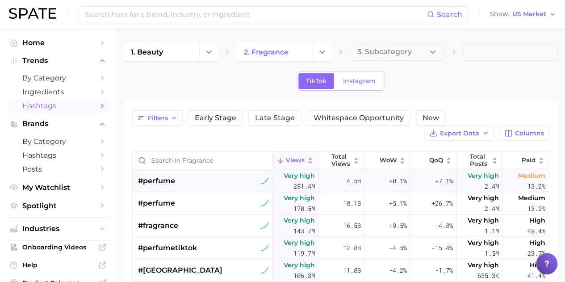
click at [206, 177] on div "#perfume⁠" at bounding box center [203, 181] width 130 height 22
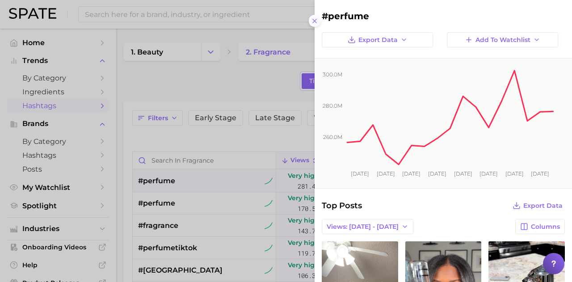
click at [317, 23] on icon at bounding box center [314, 20] width 7 height 7
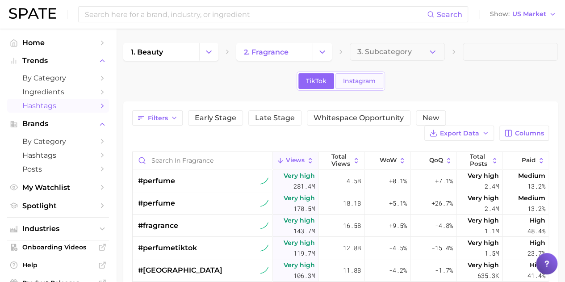
click at [346, 83] on span "Instagram" at bounding box center [359, 81] width 33 height 8
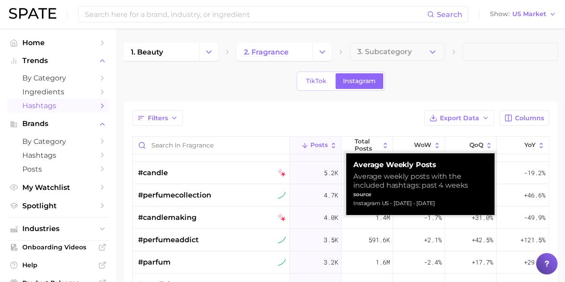
scroll to position [83, 0]
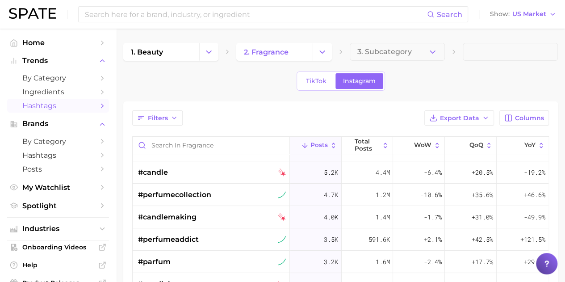
click at [206, 45] on button "Change Category" at bounding box center [208, 52] width 19 height 18
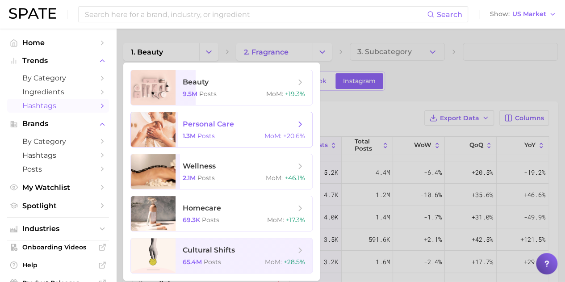
click at [222, 123] on span "personal care" at bounding box center [208, 124] width 51 height 8
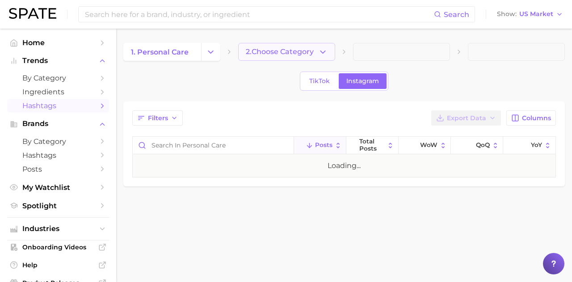
click at [322, 53] on icon "button" at bounding box center [322, 51] width 9 height 9
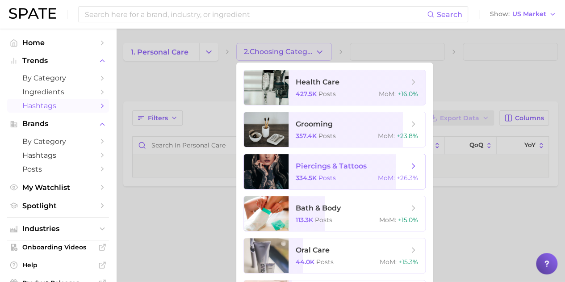
scroll to position [33, 0]
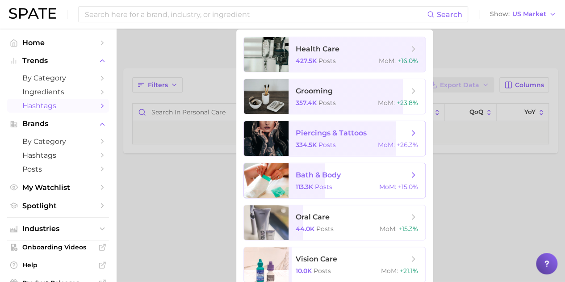
click at [367, 170] on span "bath & body" at bounding box center [352, 175] width 113 height 10
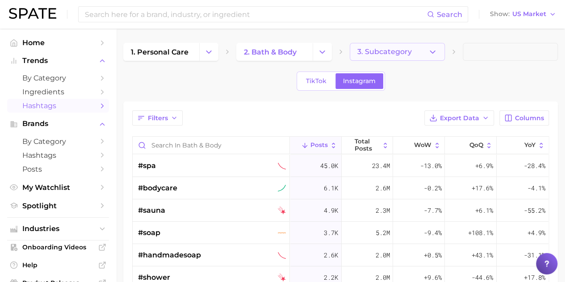
click at [407, 49] on span "3. Subcategory" at bounding box center [384, 52] width 55 height 8
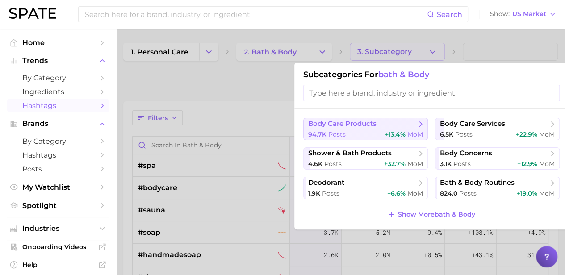
click at [381, 126] on span "body care products" at bounding box center [362, 124] width 109 height 9
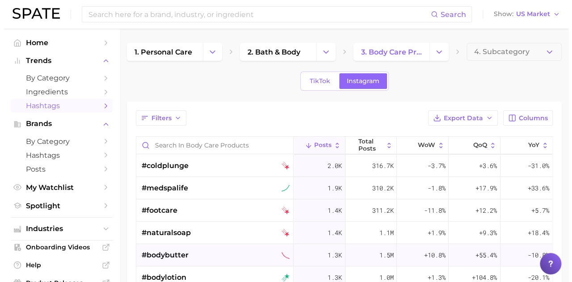
scroll to position [134, 0]
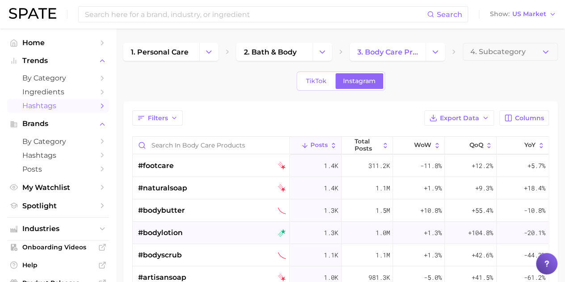
click at [211, 234] on div "#bodylotion" at bounding box center [212, 233] width 148 height 22
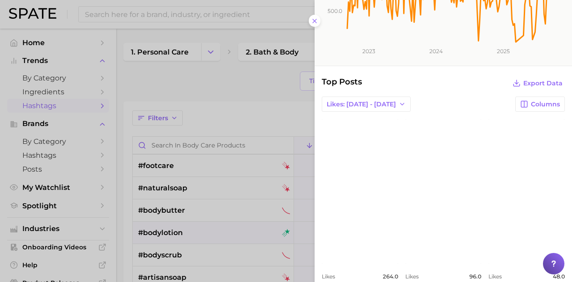
scroll to position [179, 0]
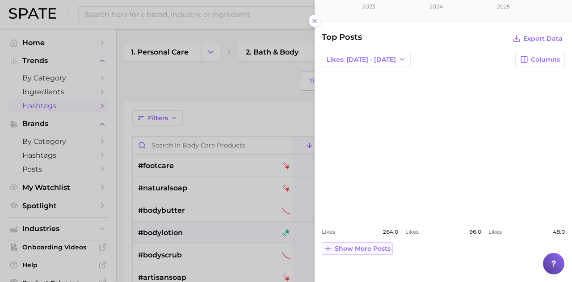
click at [373, 248] on span "Show more posts" at bounding box center [363, 249] width 56 height 8
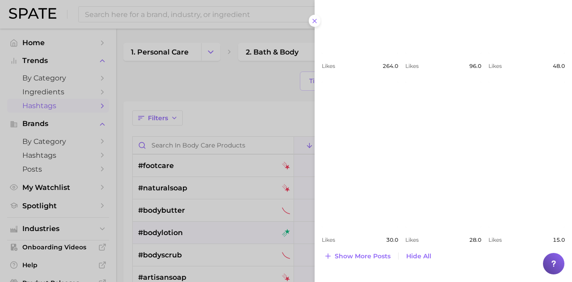
scroll to position [373, 0]
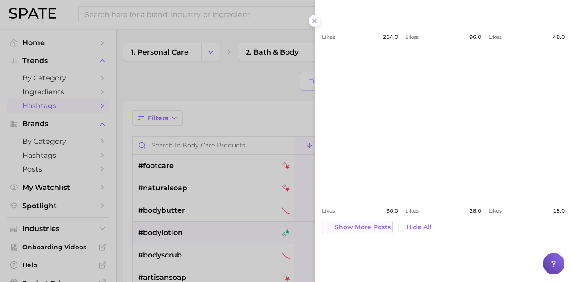
click at [360, 226] on span "Show more posts" at bounding box center [363, 227] width 56 height 8
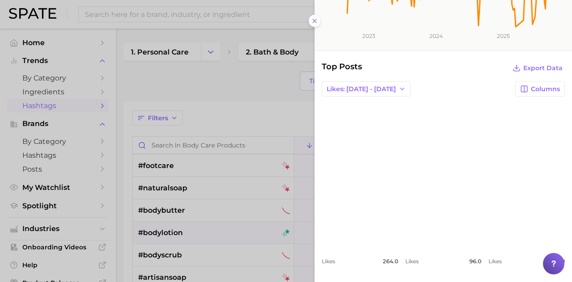
scroll to position [55, 0]
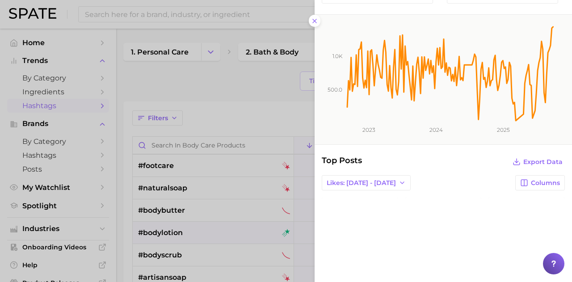
click at [245, 103] on div at bounding box center [286, 141] width 572 height 282
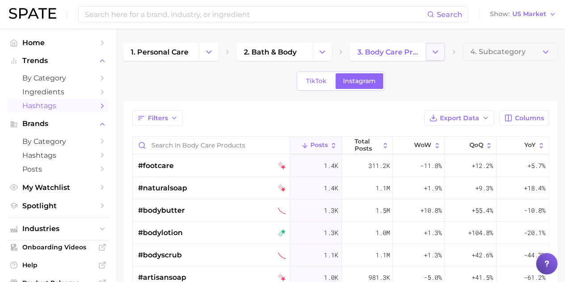
click at [436, 52] on polyline "Change Category" at bounding box center [435, 51] width 5 height 2
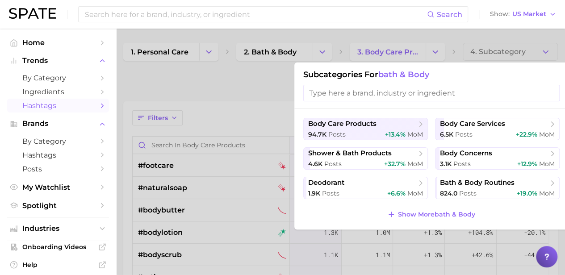
click at [265, 87] on div at bounding box center [282, 137] width 565 height 275
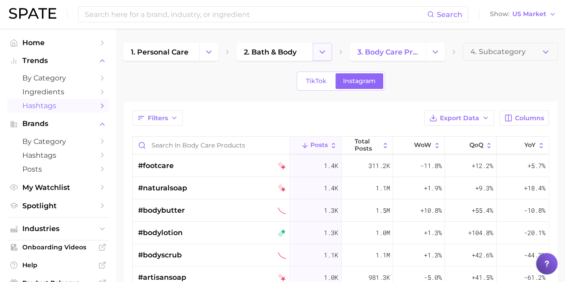
click at [330, 50] on button "Change Category" at bounding box center [322, 52] width 19 height 18
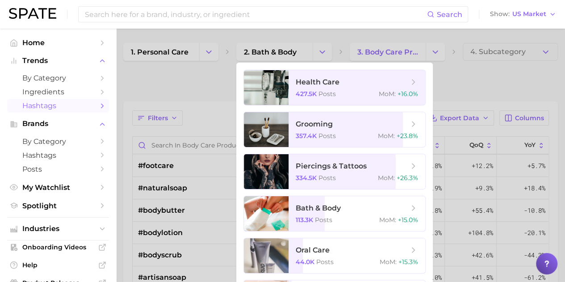
click at [322, 51] on div at bounding box center [282, 141] width 565 height 282
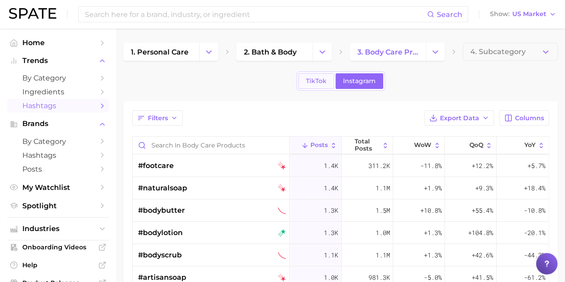
click at [319, 81] on span "TikTok" at bounding box center [316, 81] width 21 height 8
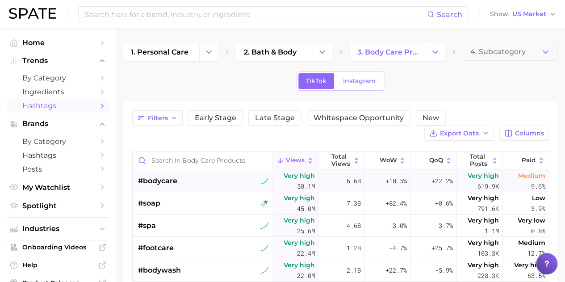
click at [200, 179] on div "#bodycare" at bounding box center [203, 181] width 130 height 22
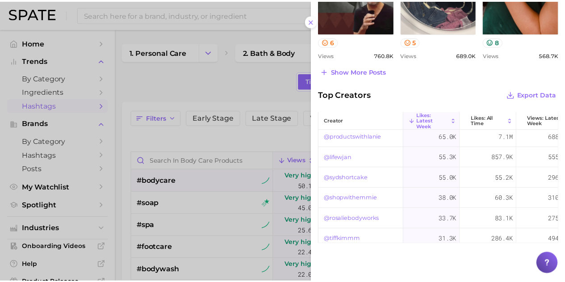
scroll to position [89, 0]
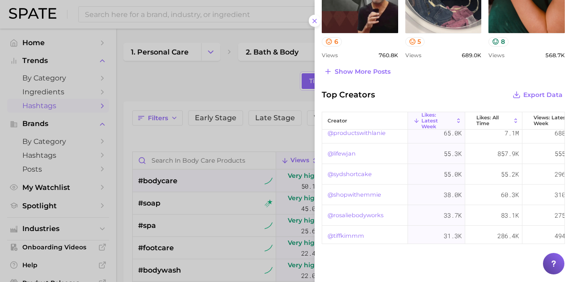
click at [227, 93] on div at bounding box center [286, 141] width 572 height 282
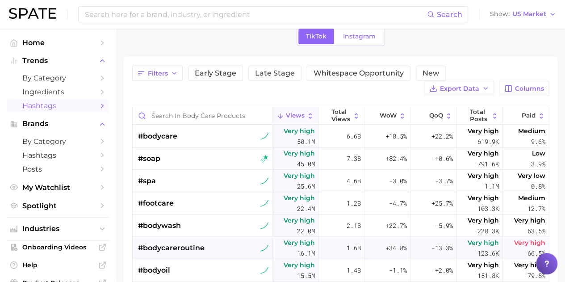
scroll to position [45, 0]
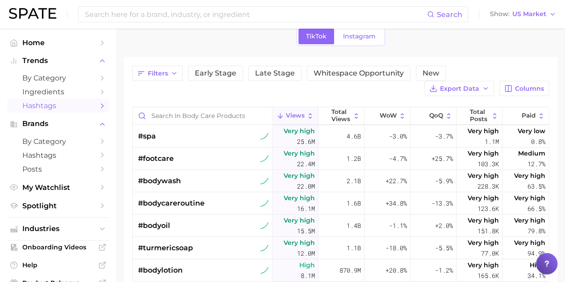
click at [313, 103] on div "Filters Early Stage Late Stage Whitespace Opportunity New Export Data Columns V…" at bounding box center [340, 227] width 417 height 323
